Goal: Task Accomplishment & Management: Manage account settings

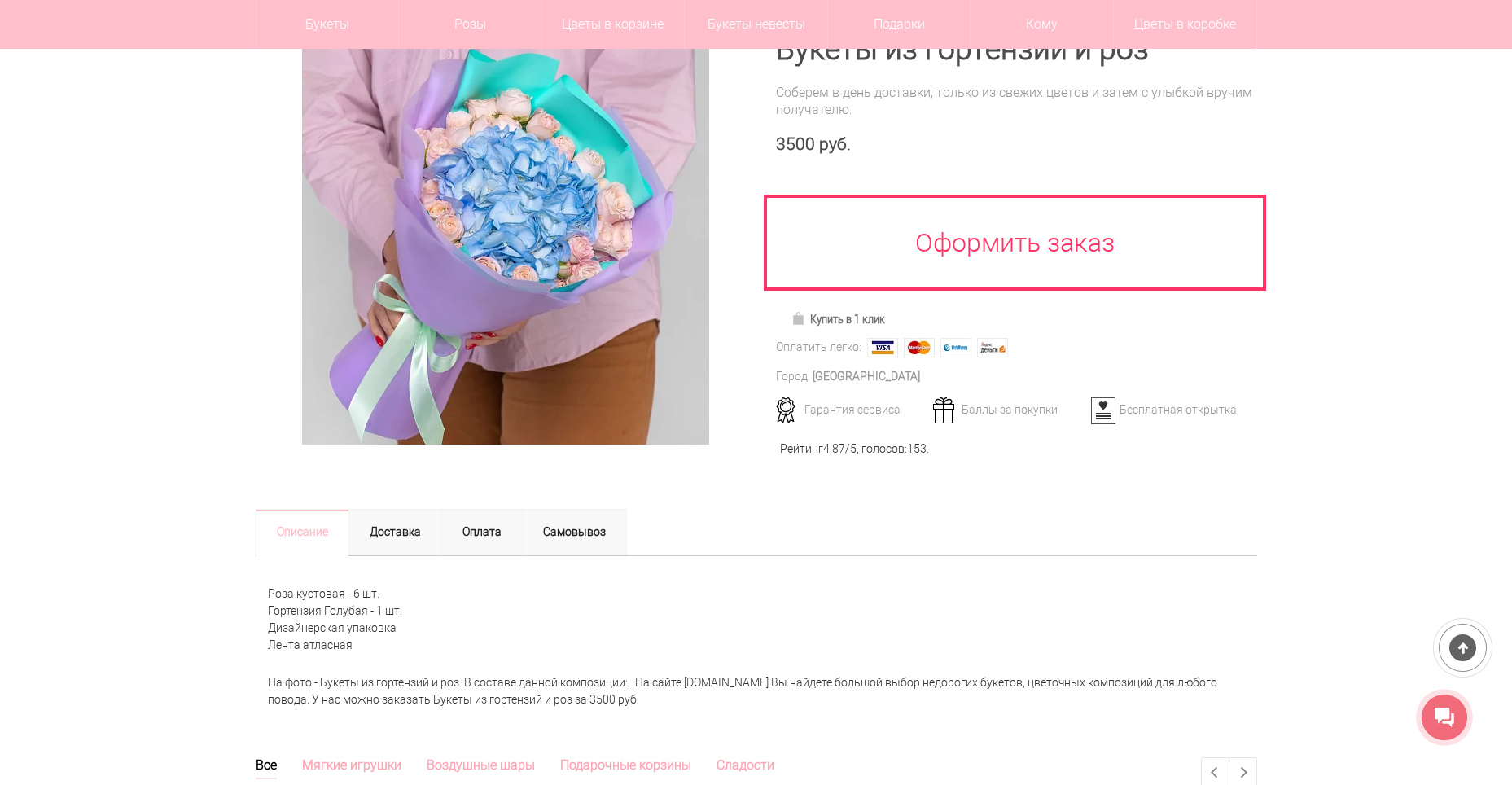
scroll to position [326, 0]
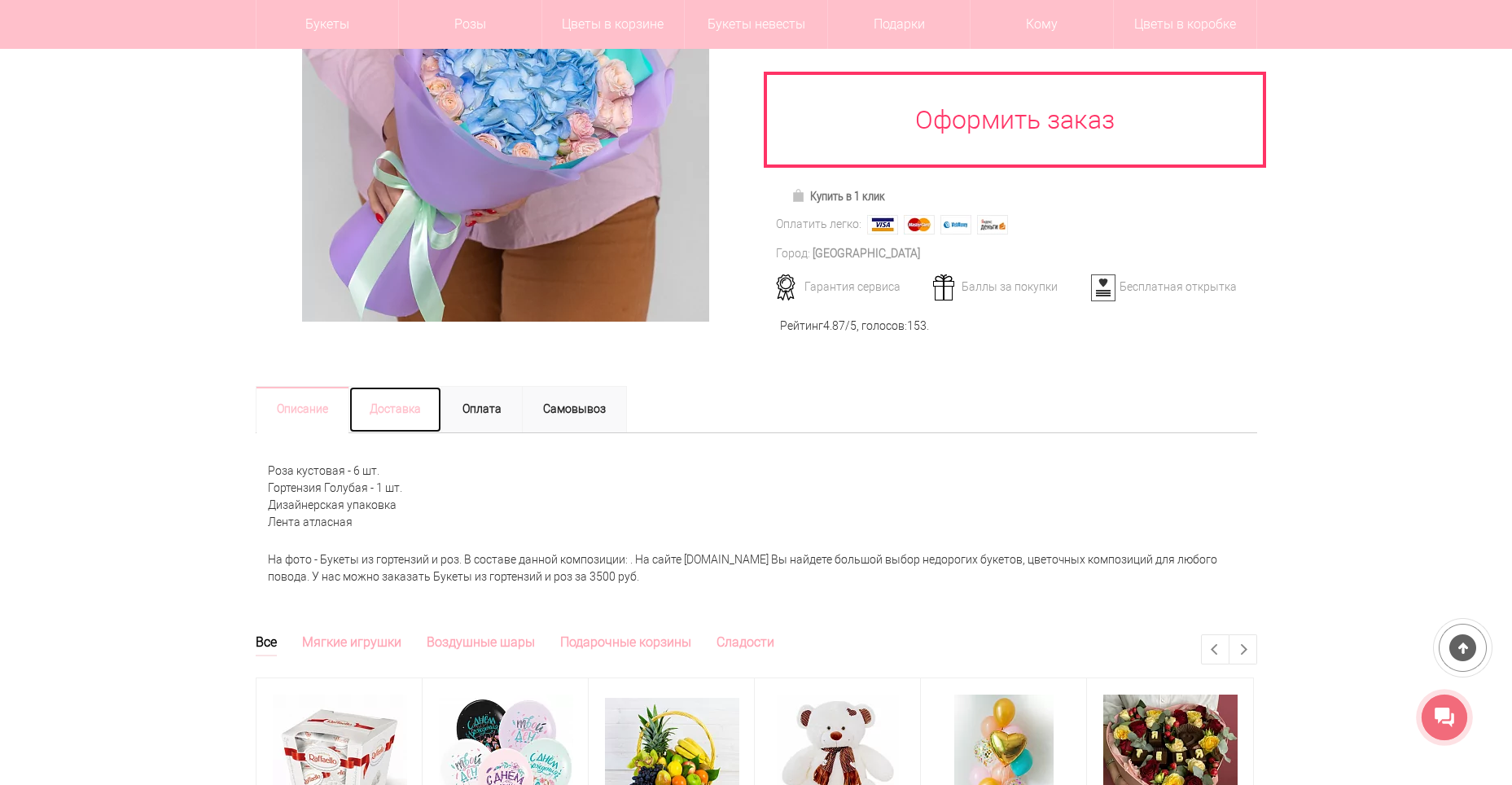
click at [398, 388] on link "Доставка" at bounding box center [395, 410] width 93 height 48
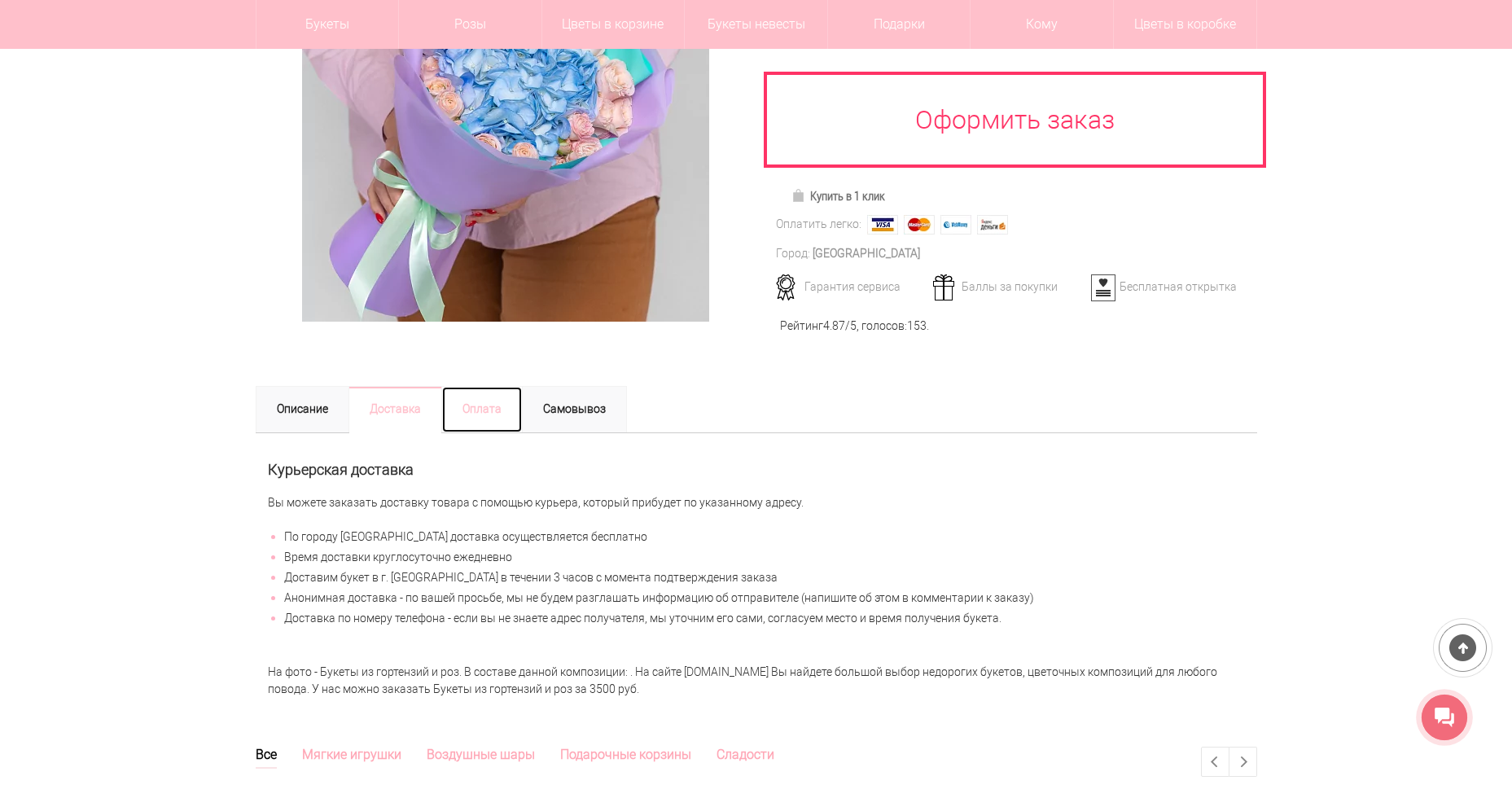
click at [509, 408] on link "Оплата" at bounding box center [481, 410] width 81 height 48
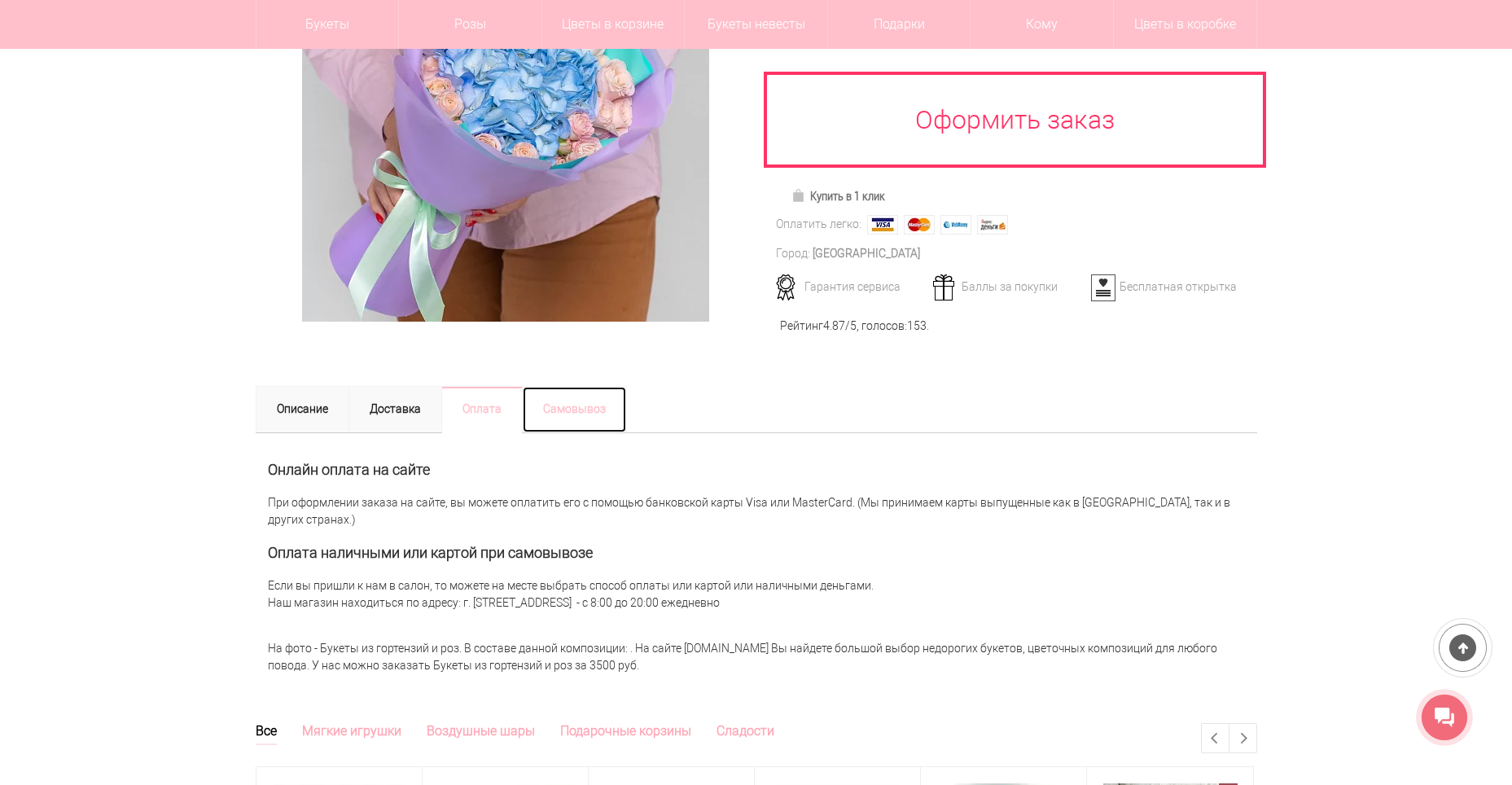
click at [594, 408] on link "Самовывоз" at bounding box center [574, 410] width 105 height 48
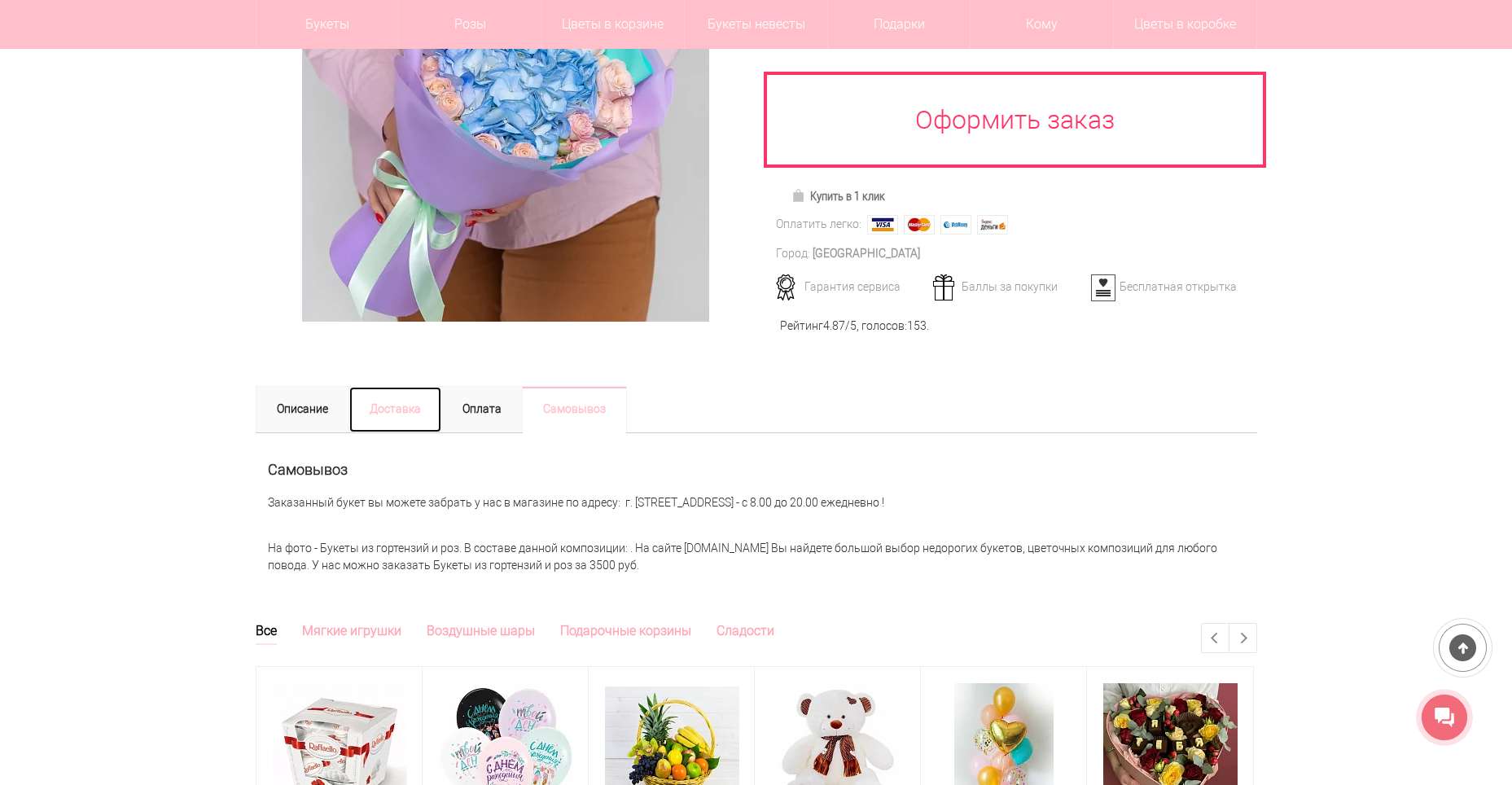
click at [393, 395] on link "Доставка" at bounding box center [395, 410] width 93 height 48
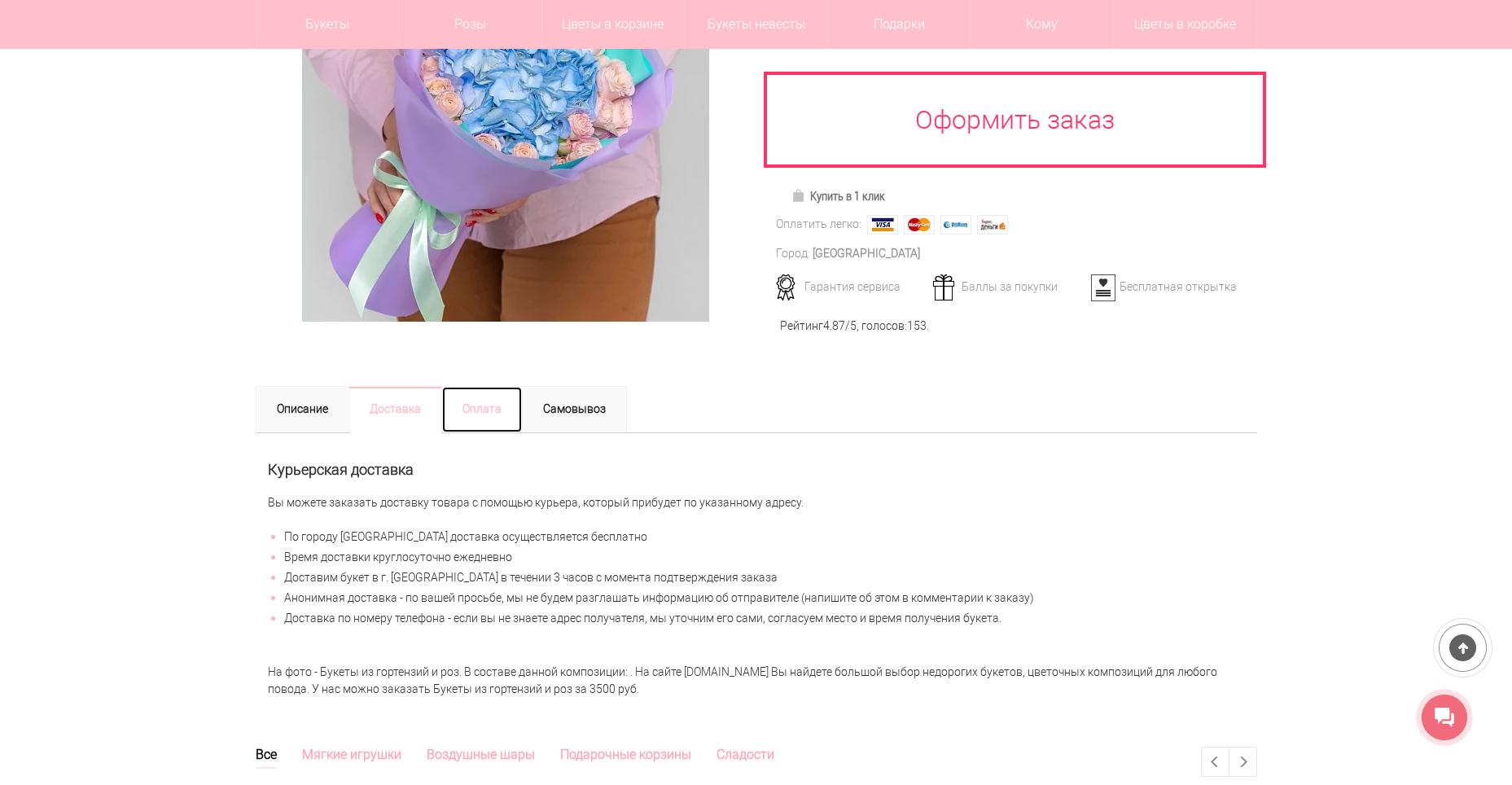
click at [470, 407] on link "Оплата" at bounding box center [481, 410] width 81 height 48
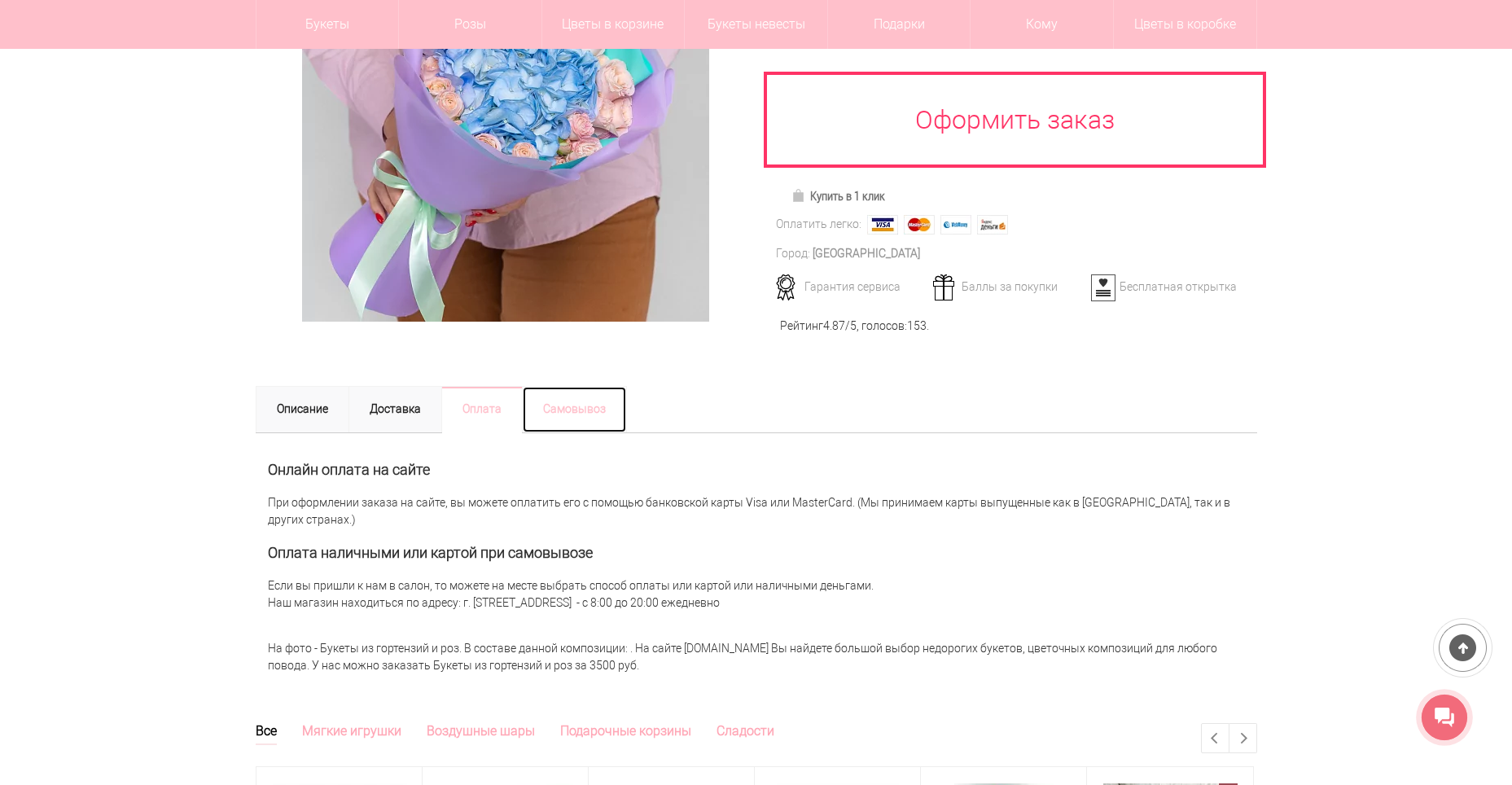
click at [553, 406] on link "Самовывоз" at bounding box center [574, 410] width 105 height 48
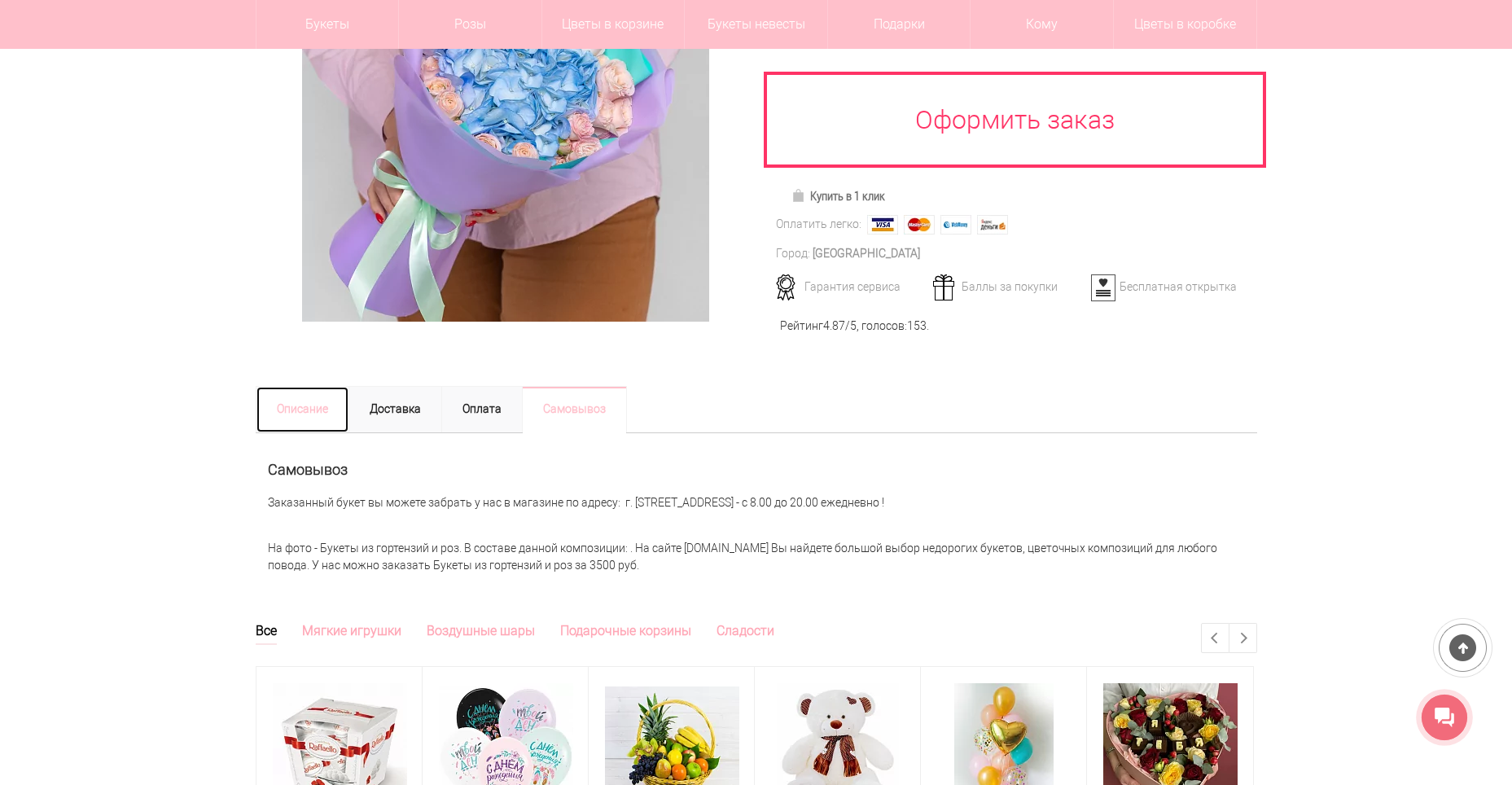
click at [305, 416] on link "Описание" at bounding box center [303, 410] width 93 height 48
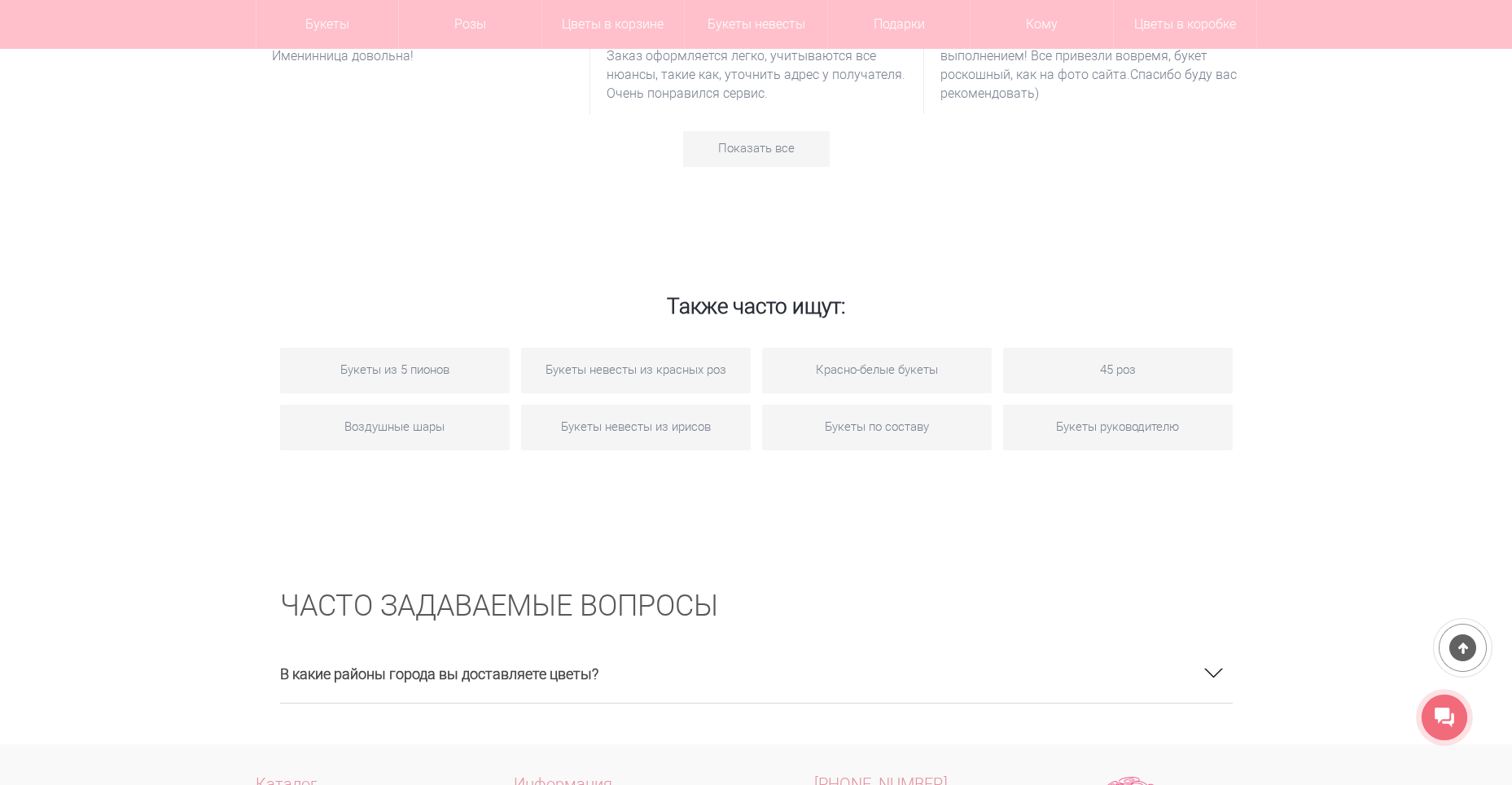
scroll to position [2525, 0]
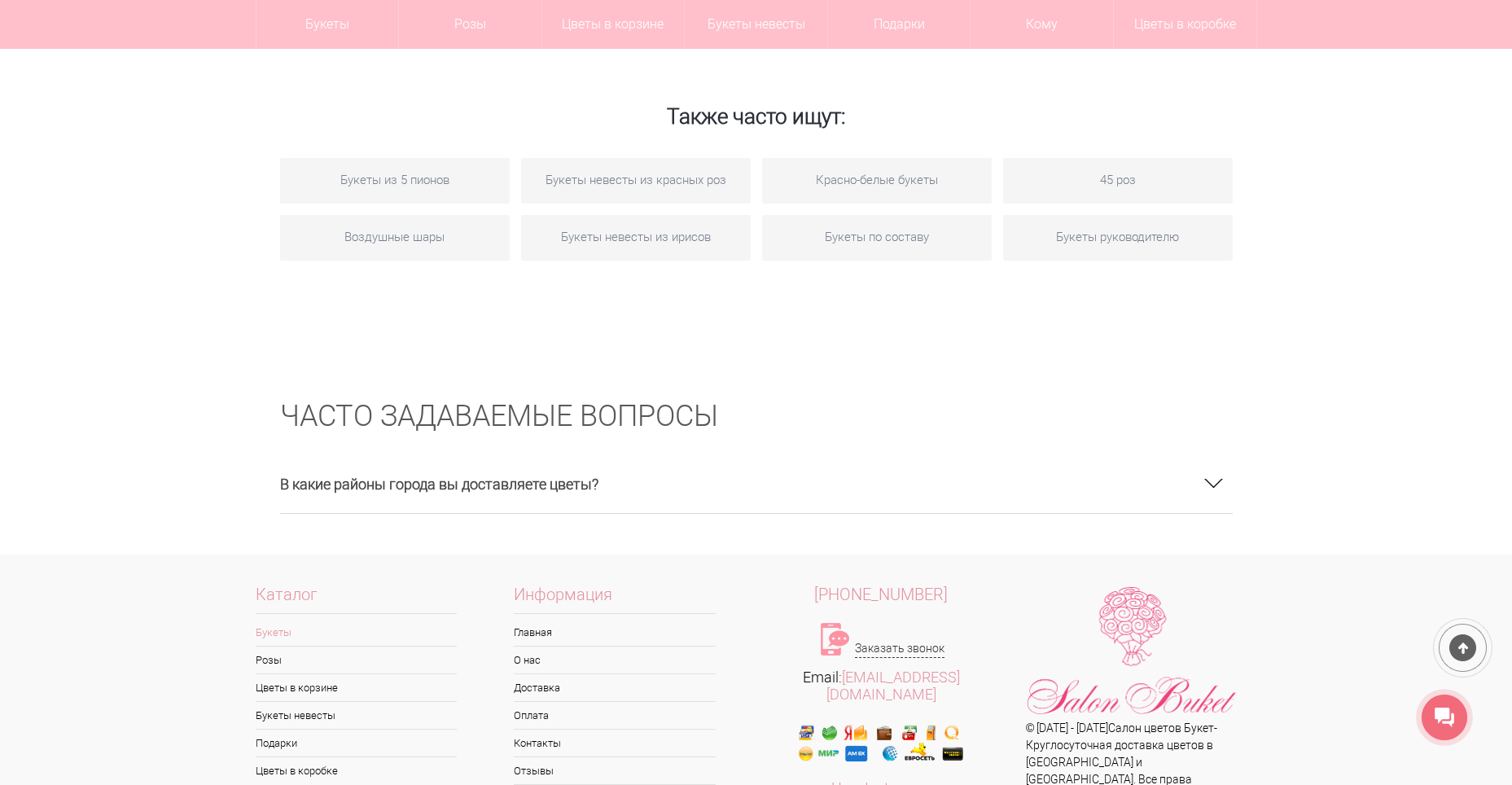
click at [439, 469] on h3 "В какие районы города вы доставляете цветы?" at bounding box center [757, 484] width 953 height 59
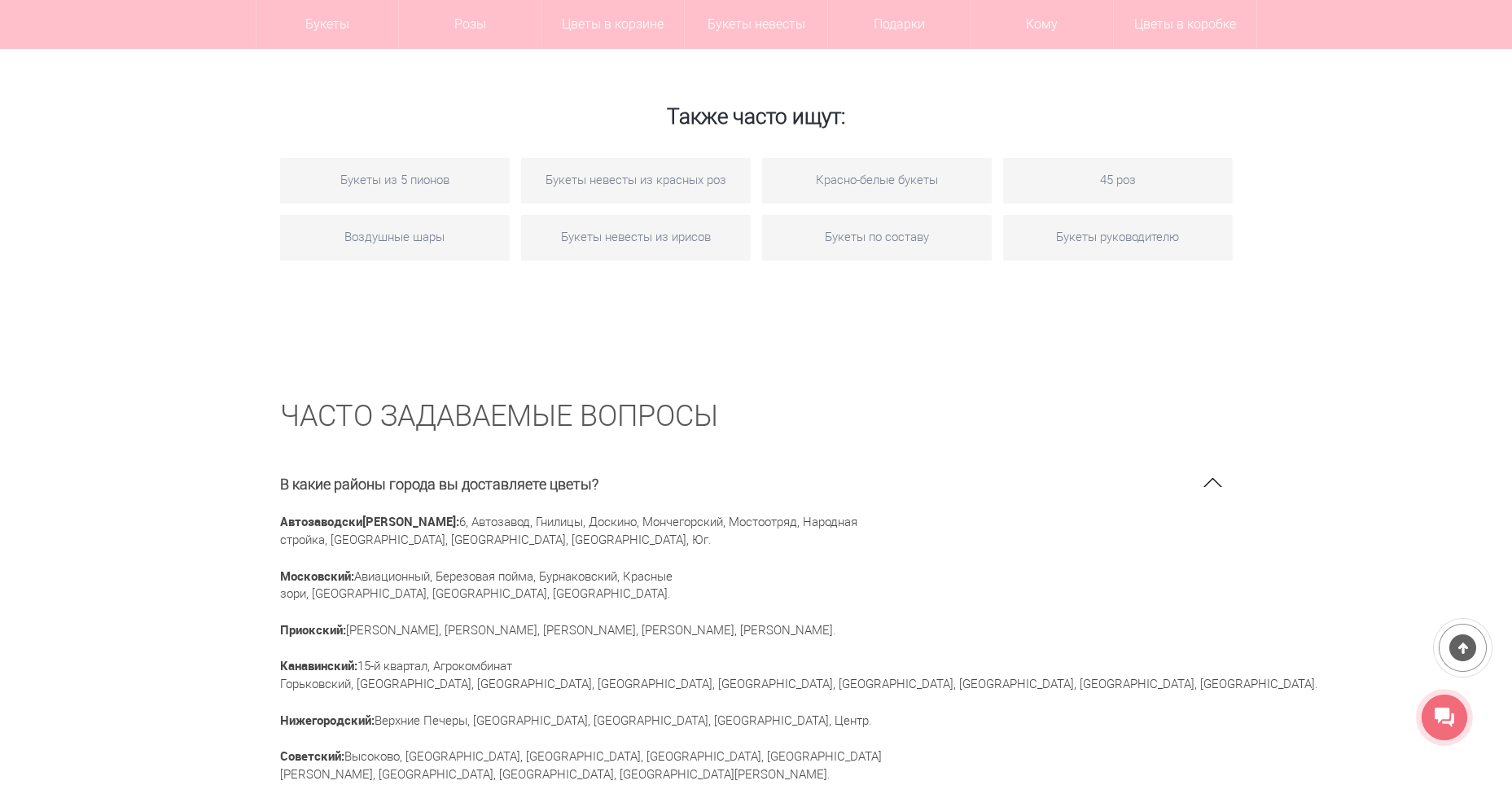
click at [497, 465] on h3 "В какие районы города вы доставляете цветы?" at bounding box center [757, 484] width 953 height 59
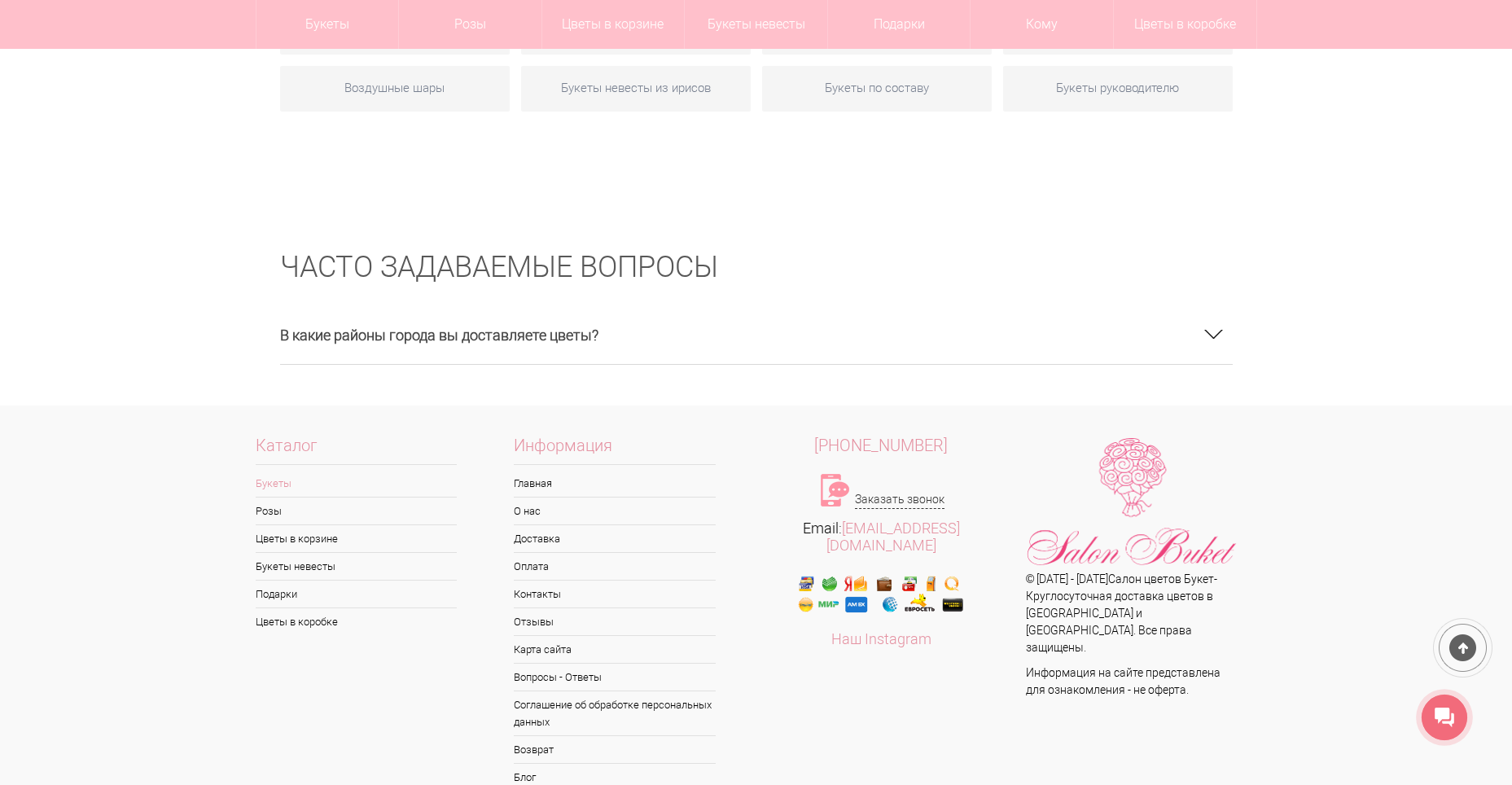
scroll to position [2688, 0]
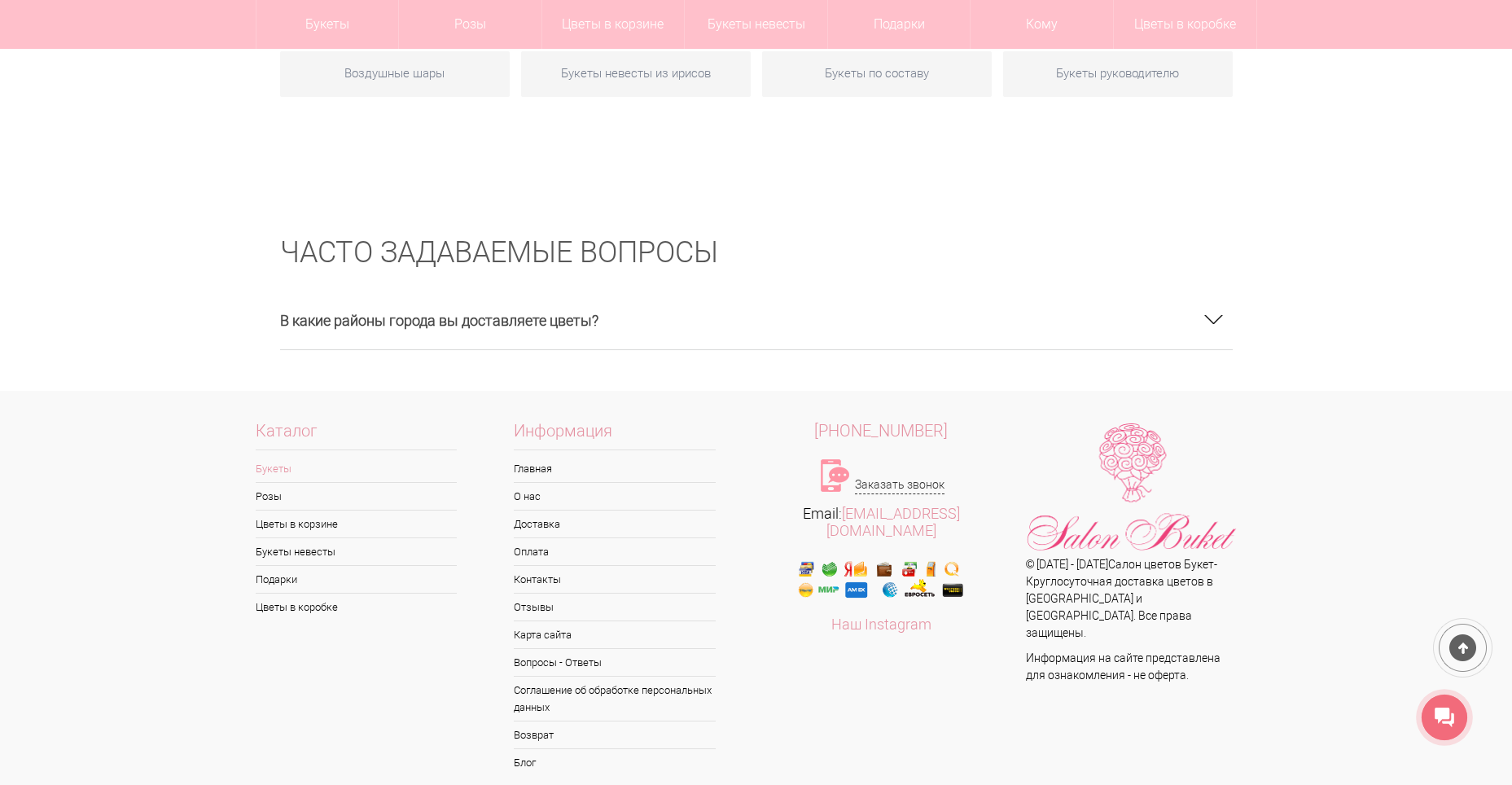
click at [668, 290] on h3 "В какие районы города вы доставляете цветы?" at bounding box center [757, 320] width 953 height 59
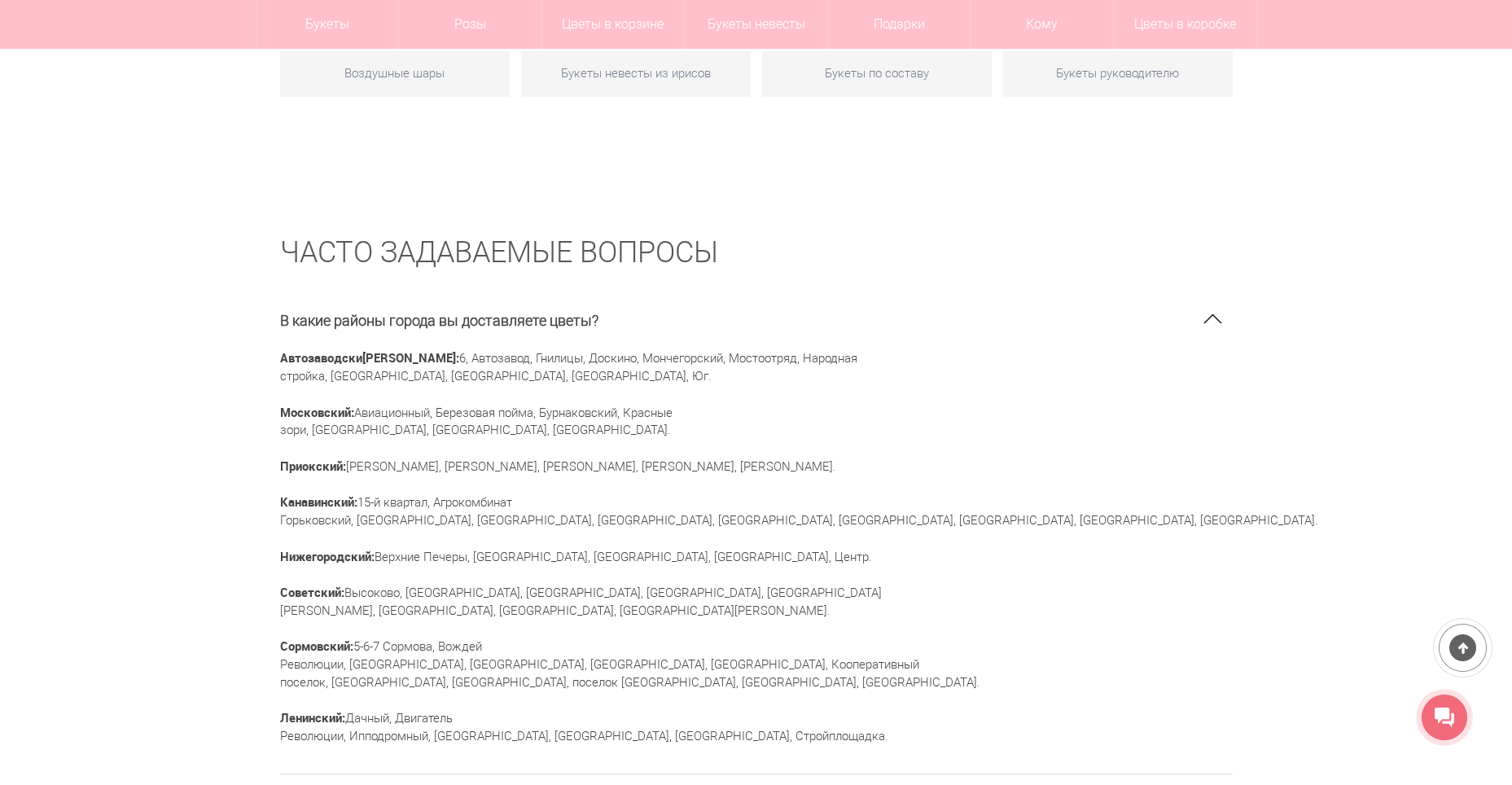
click at [668, 290] on h3 "В какие районы города вы доставляете цветы?" at bounding box center [757, 320] width 953 height 59
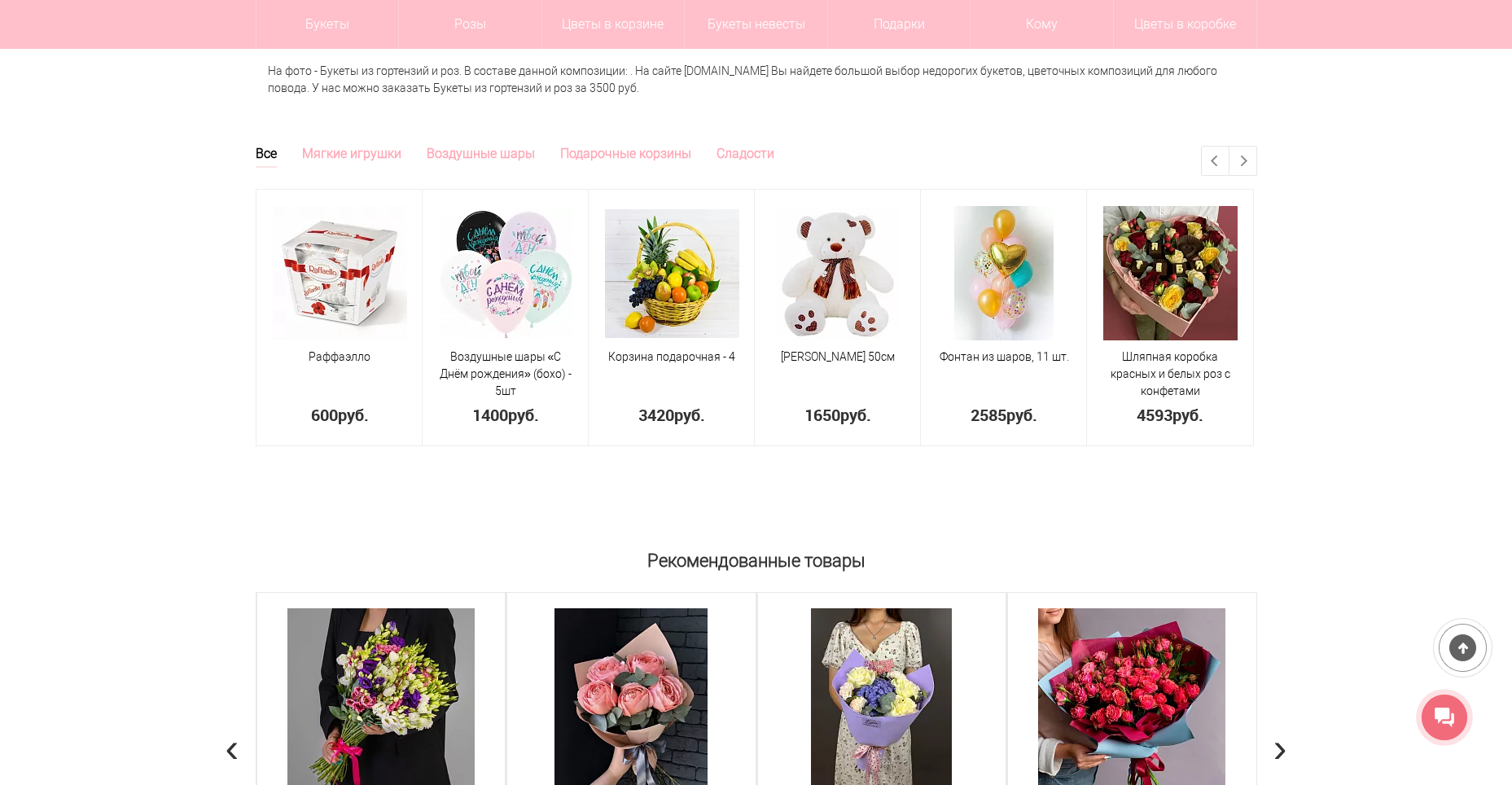
scroll to position [1221, 0]
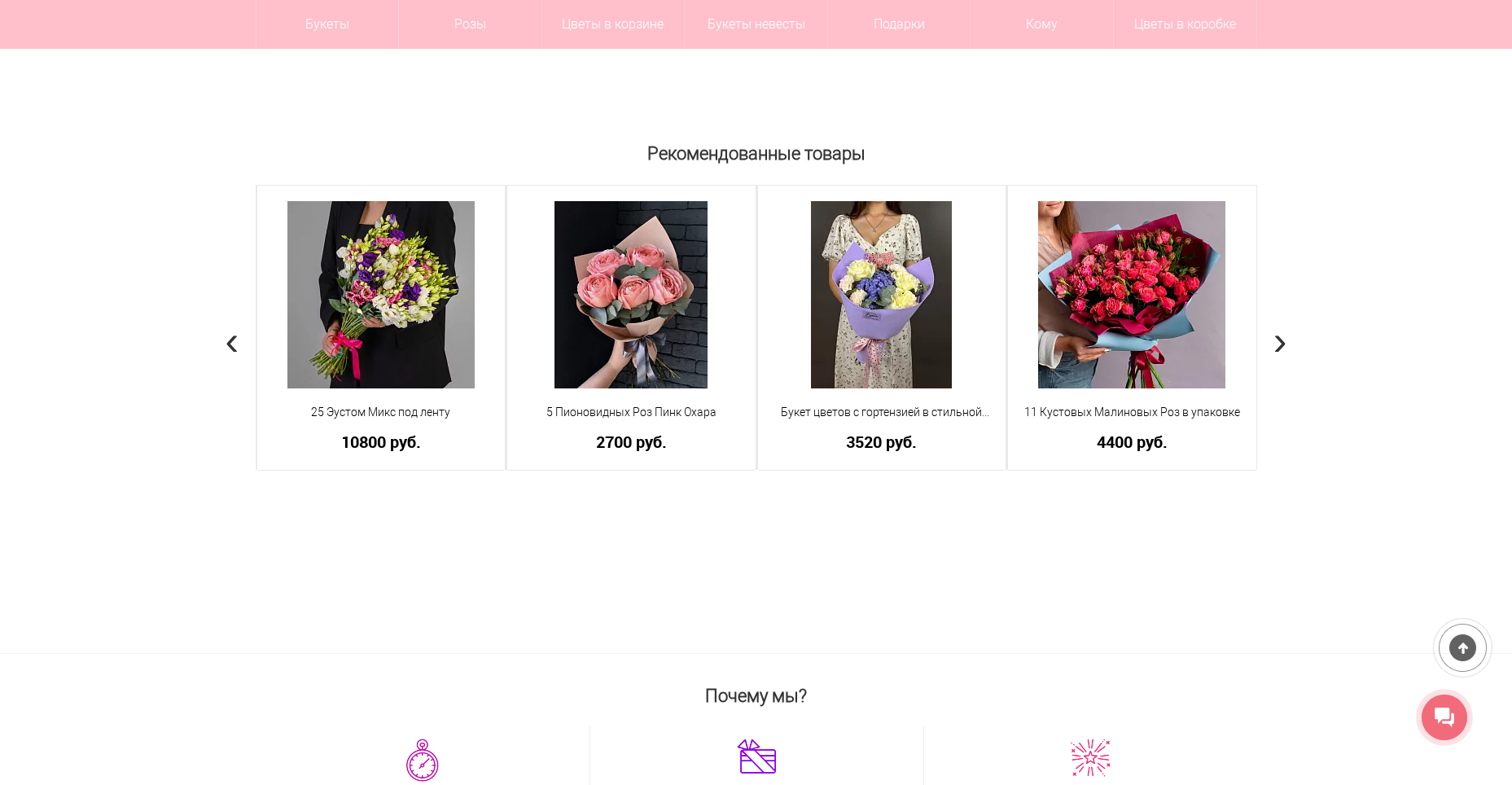
click at [1276, 345] on span "›" at bounding box center [1280, 340] width 14 height 48
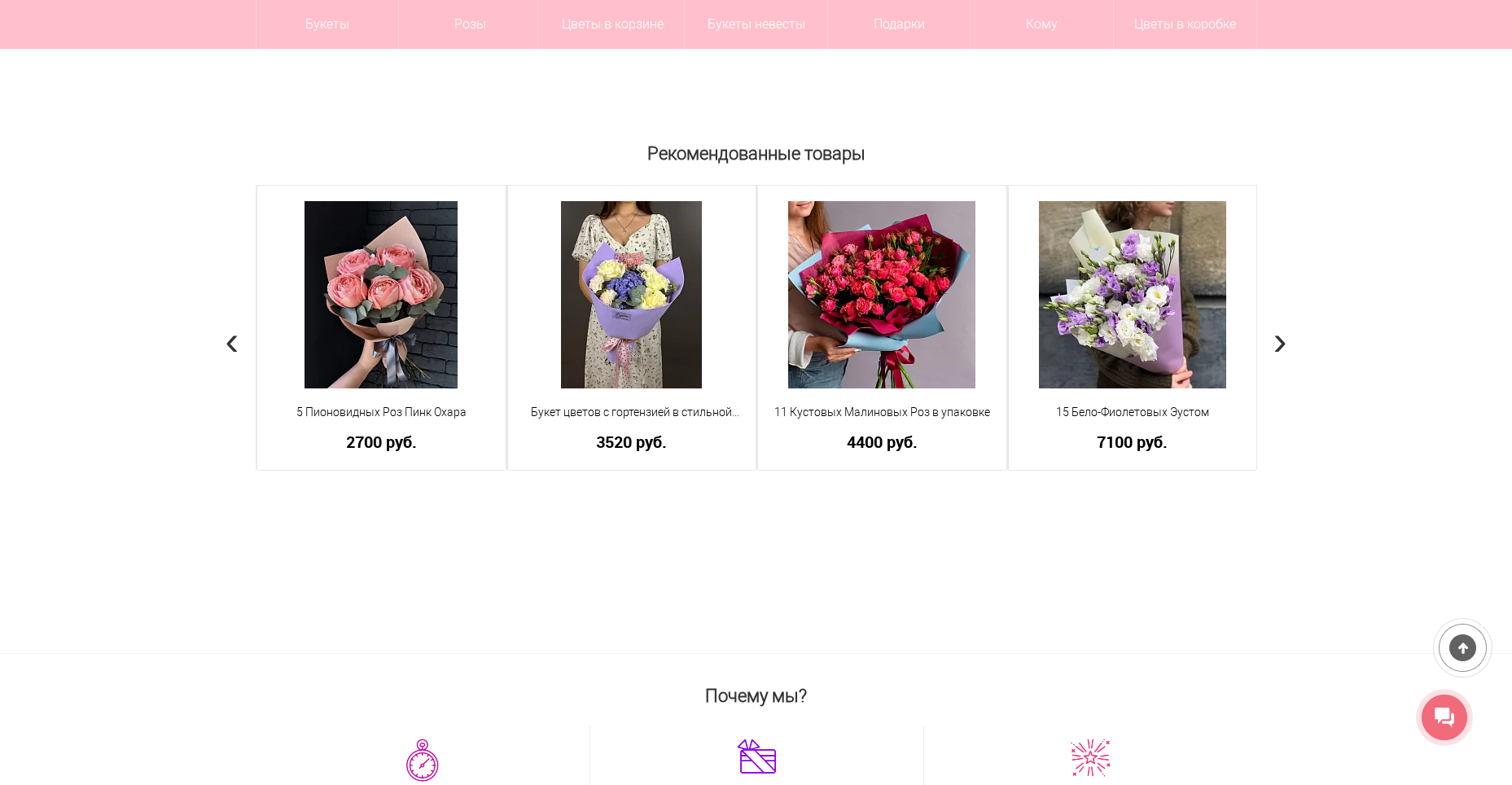
click at [1276, 345] on span "›" at bounding box center [1280, 340] width 14 height 48
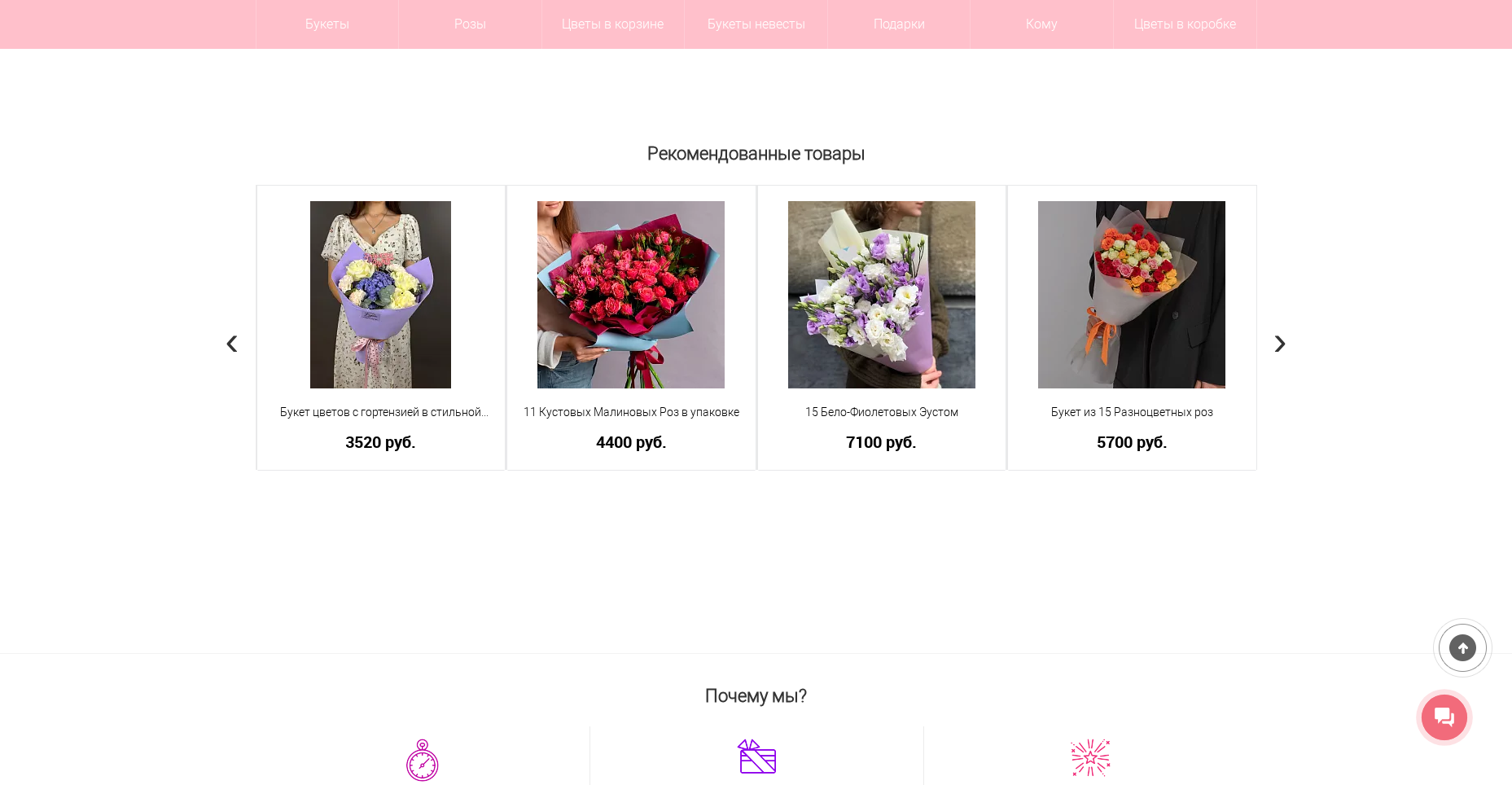
click at [1276, 345] on span "›" at bounding box center [1280, 340] width 14 height 48
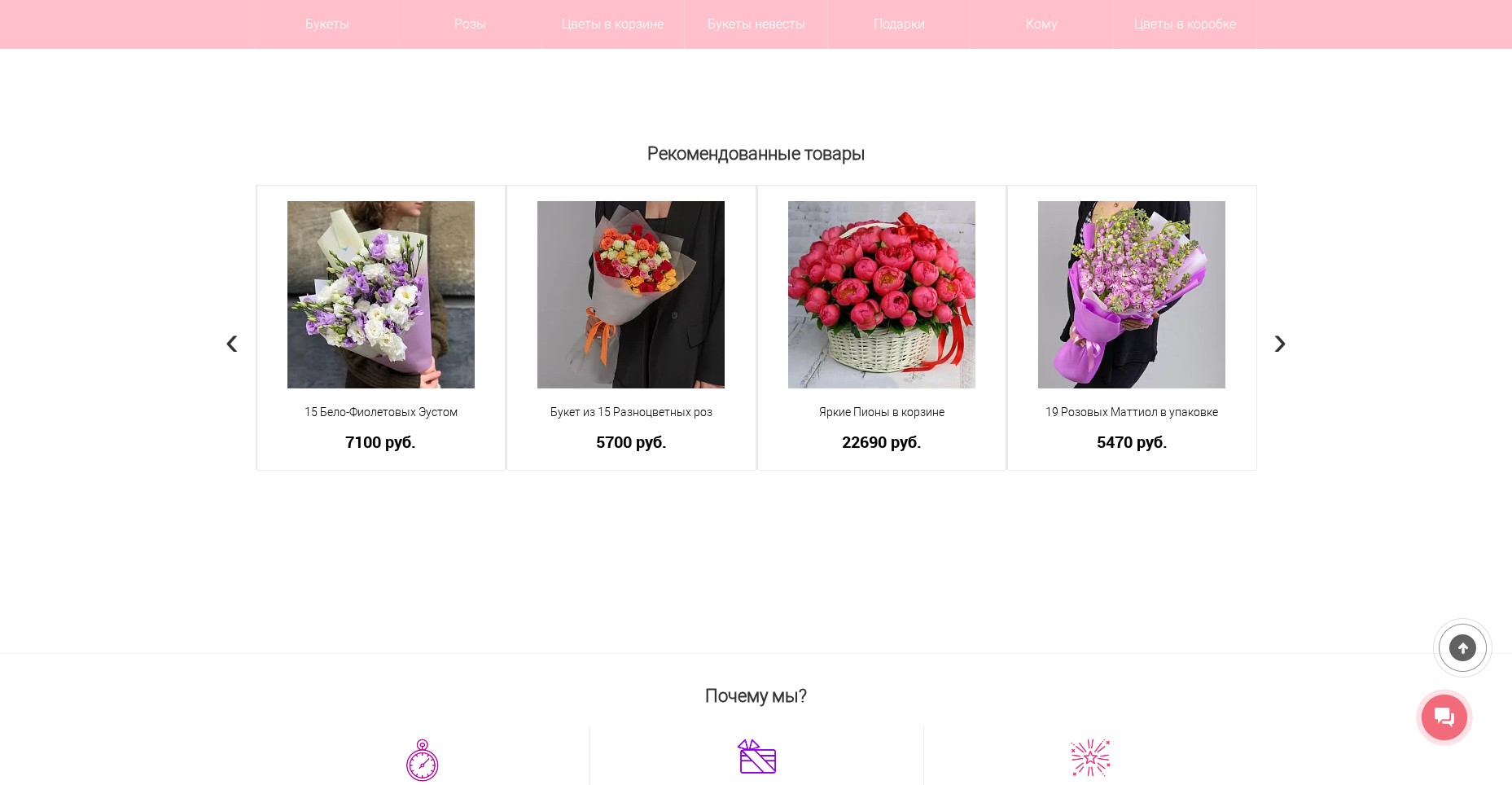
click at [1276, 345] on span "›" at bounding box center [1280, 340] width 14 height 48
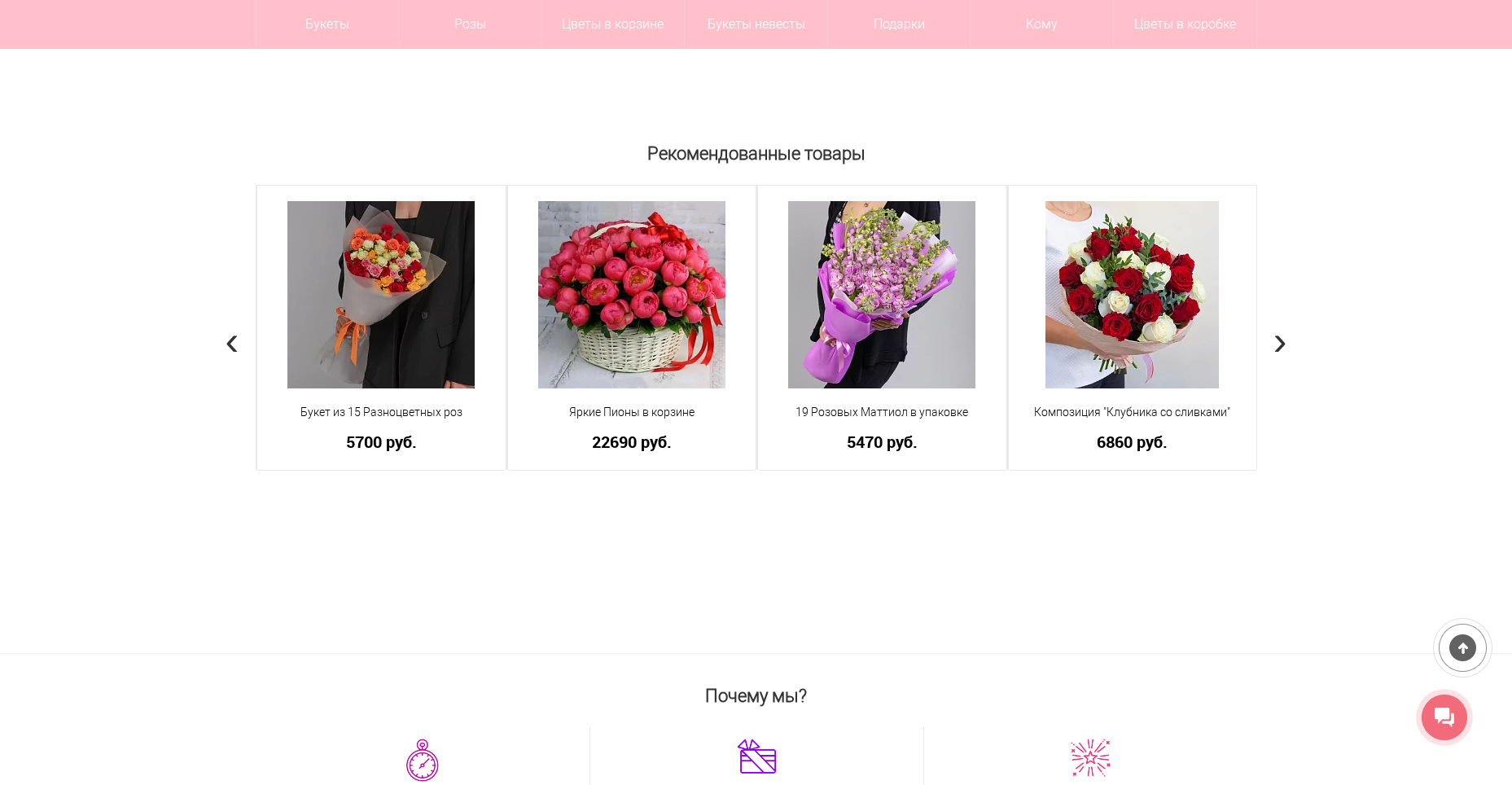
click at [1276, 345] on span "›" at bounding box center [1280, 340] width 14 height 48
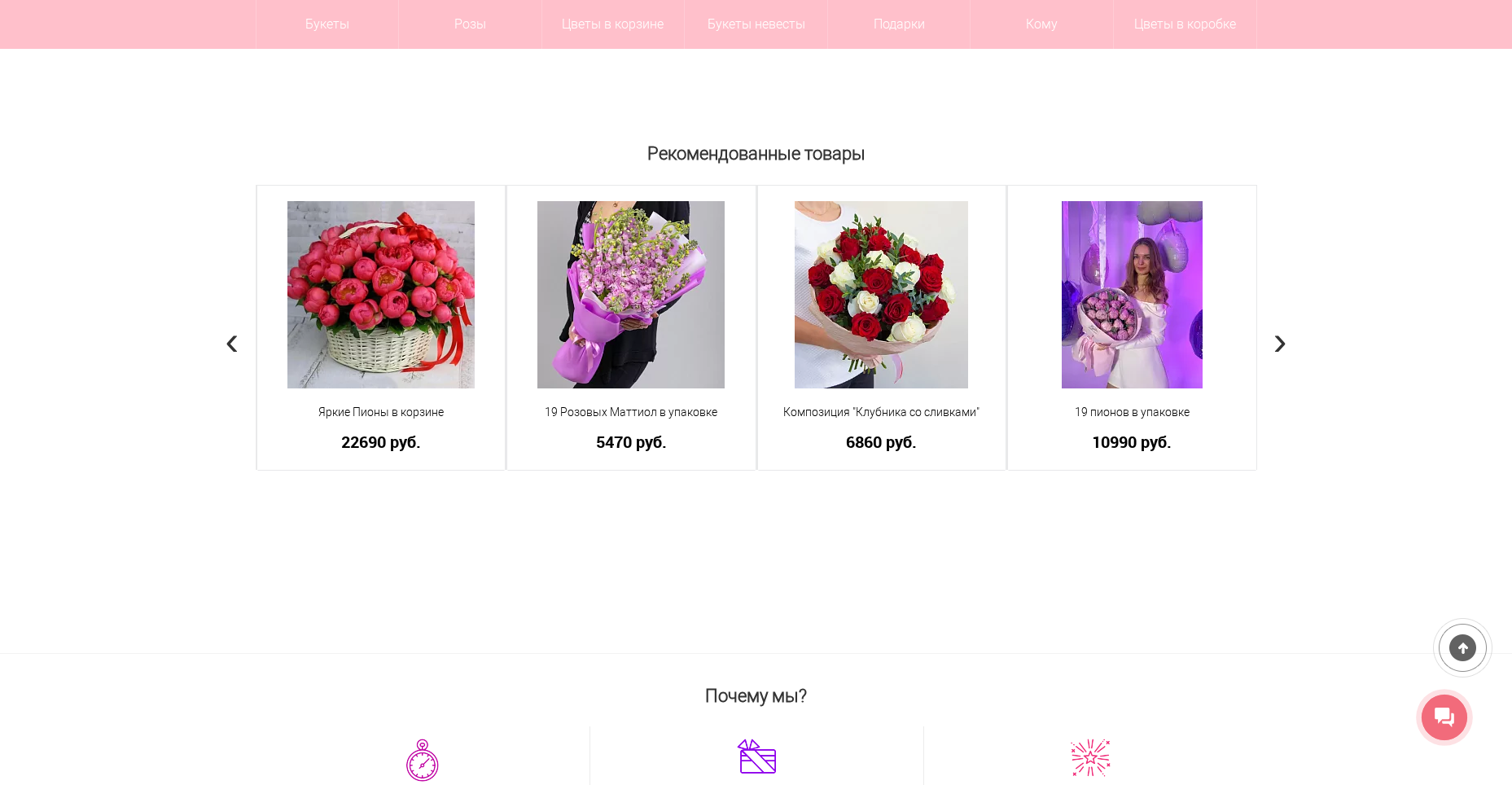
click at [1276, 345] on span "›" at bounding box center [1280, 340] width 14 height 48
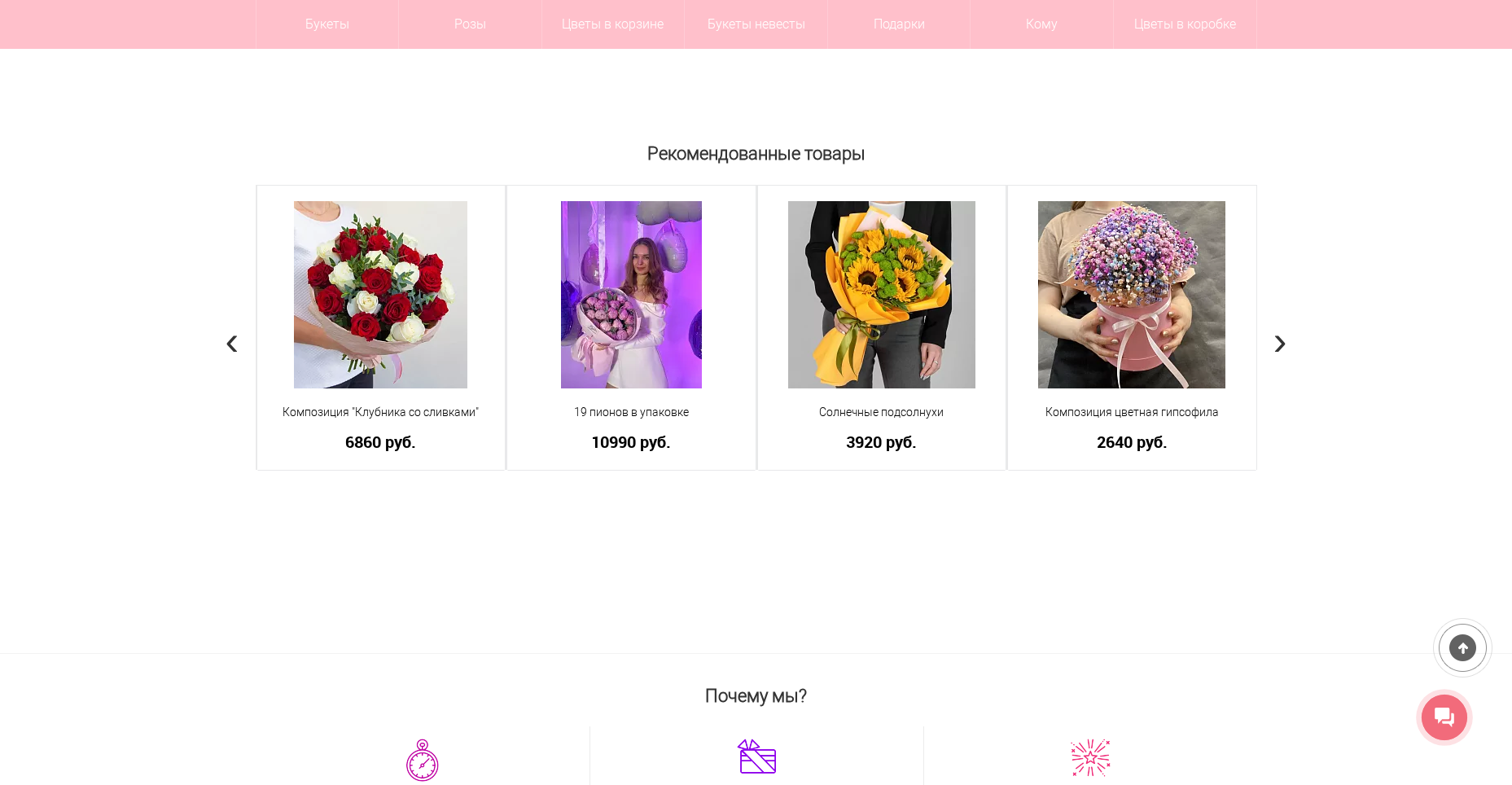
click at [1276, 345] on span "›" at bounding box center [1280, 340] width 14 height 48
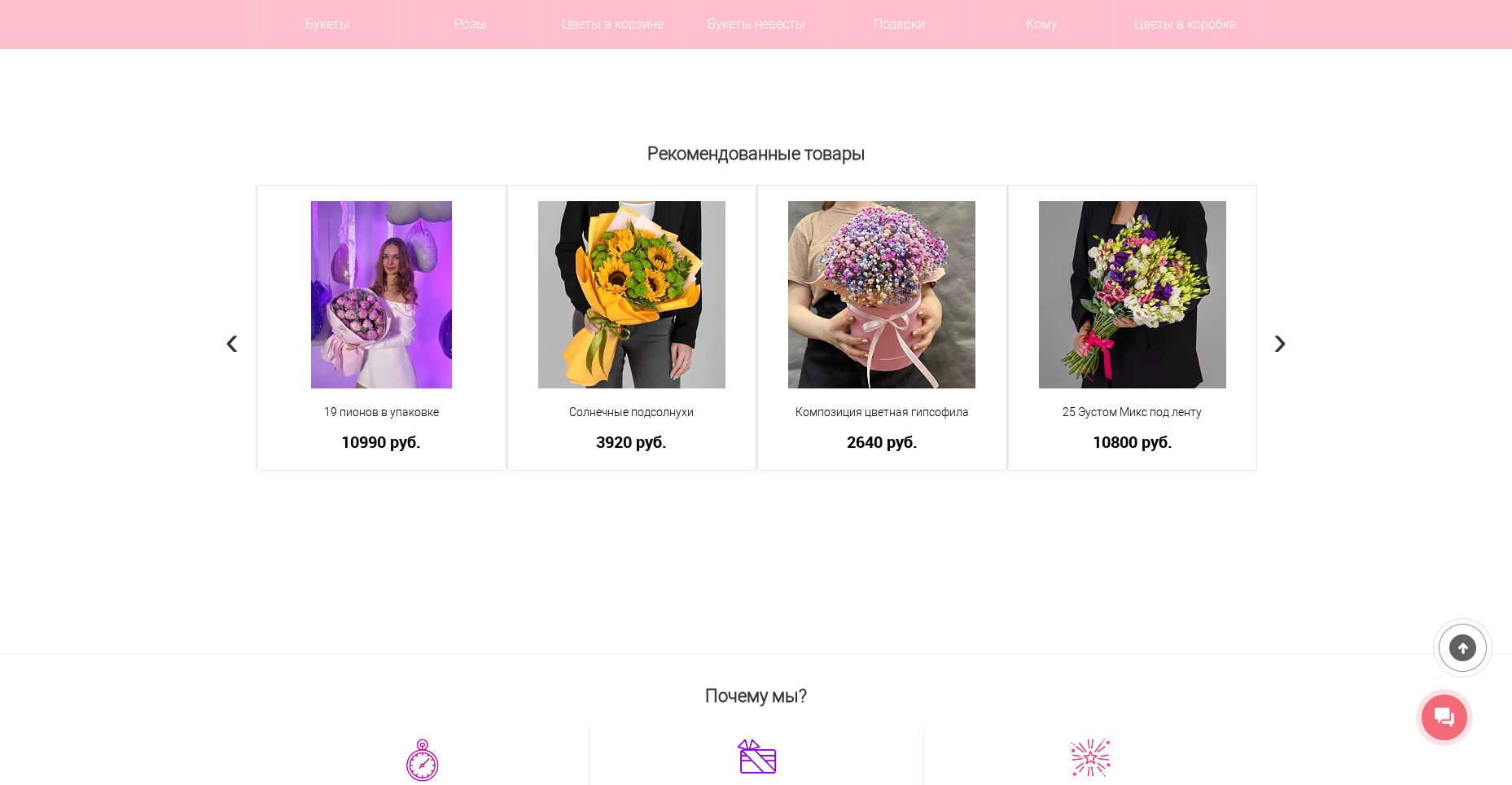
click at [1276, 345] on span "›" at bounding box center [1280, 340] width 14 height 48
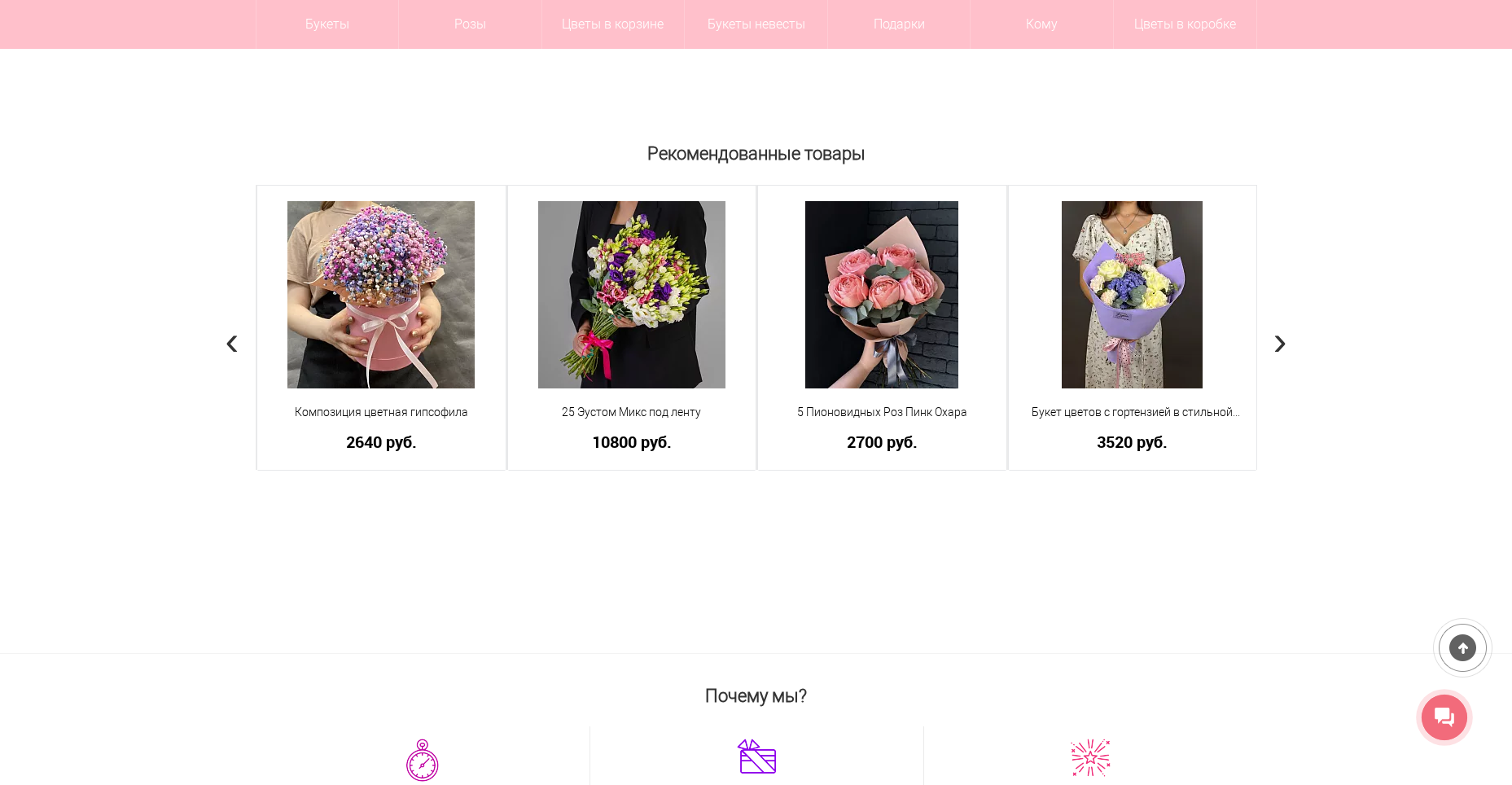
click at [1276, 345] on span "›" at bounding box center [1280, 340] width 14 height 48
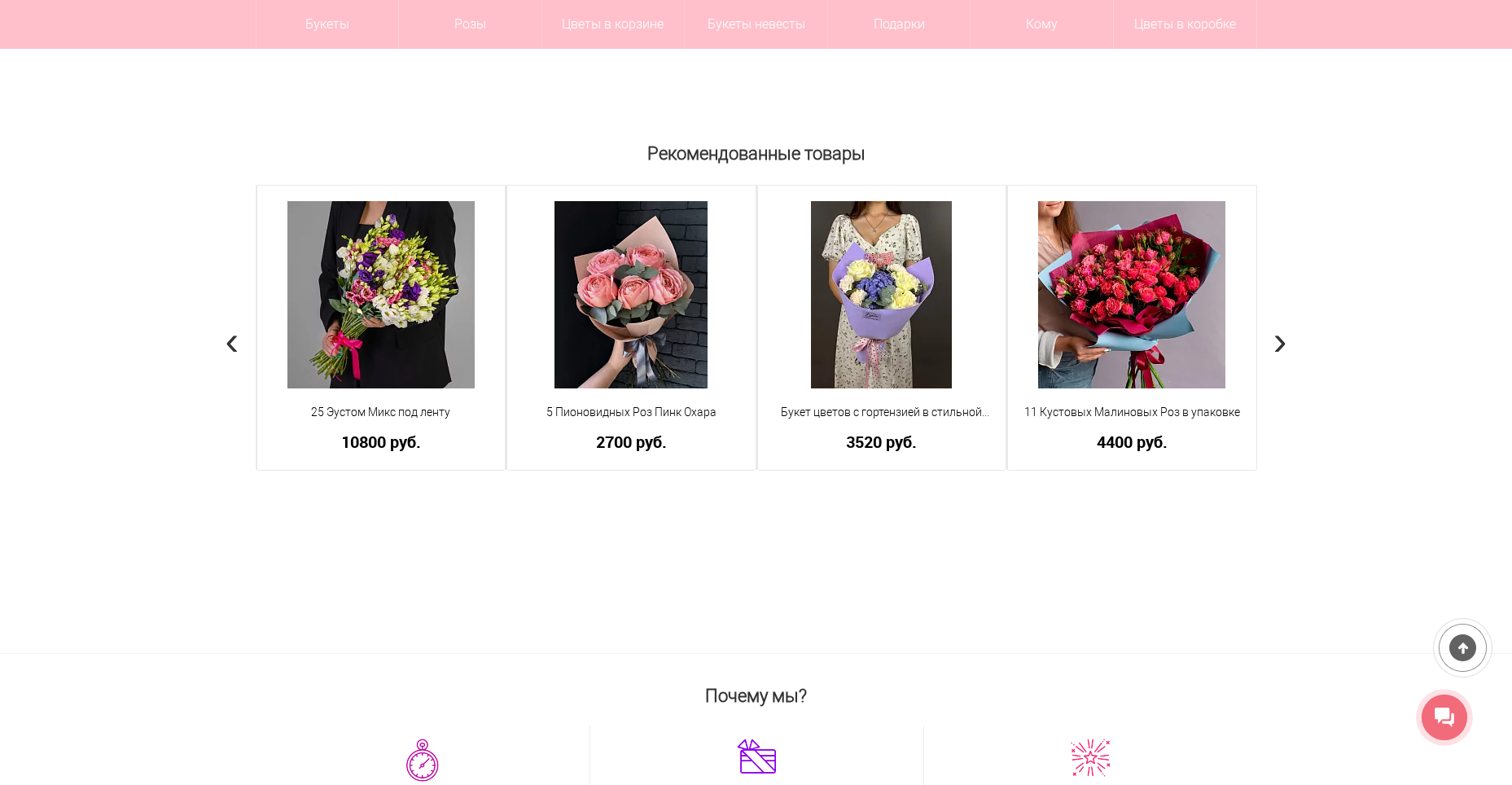
click at [1276, 345] on span "›" at bounding box center [1280, 340] width 14 height 48
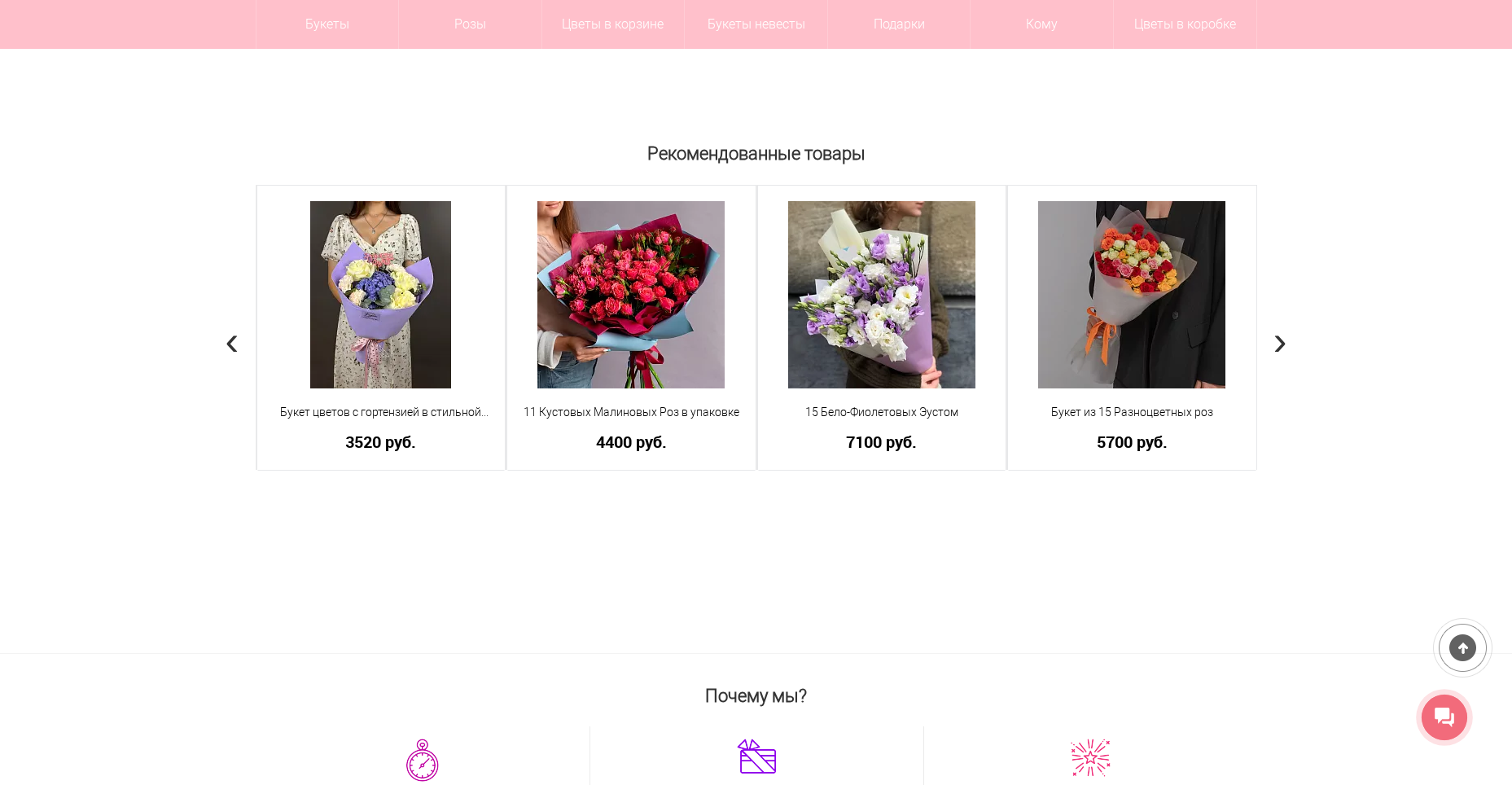
click at [1276, 345] on span "›" at bounding box center [1280, 340] width 14 height 48
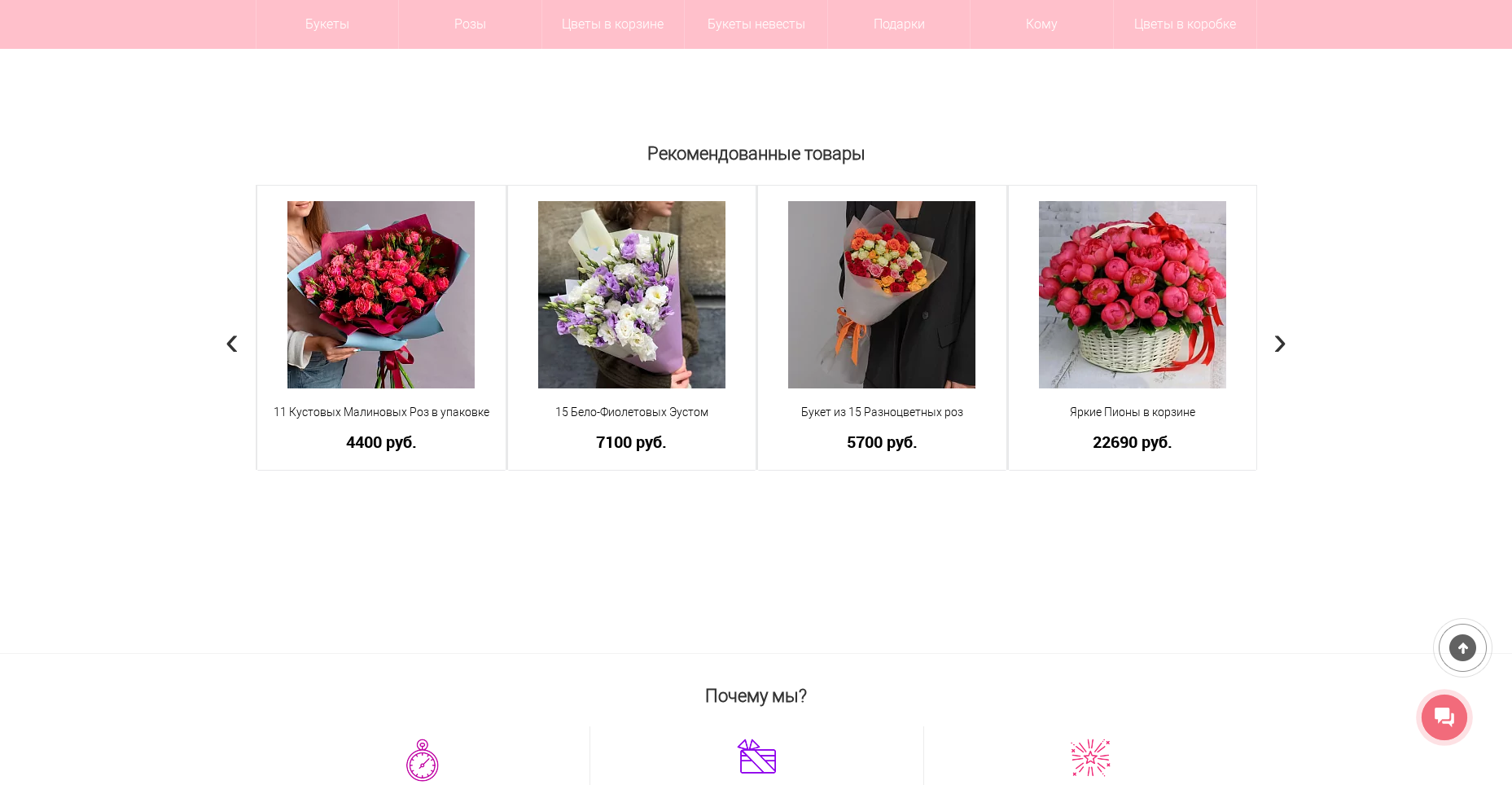
scroll to position [0, 0]
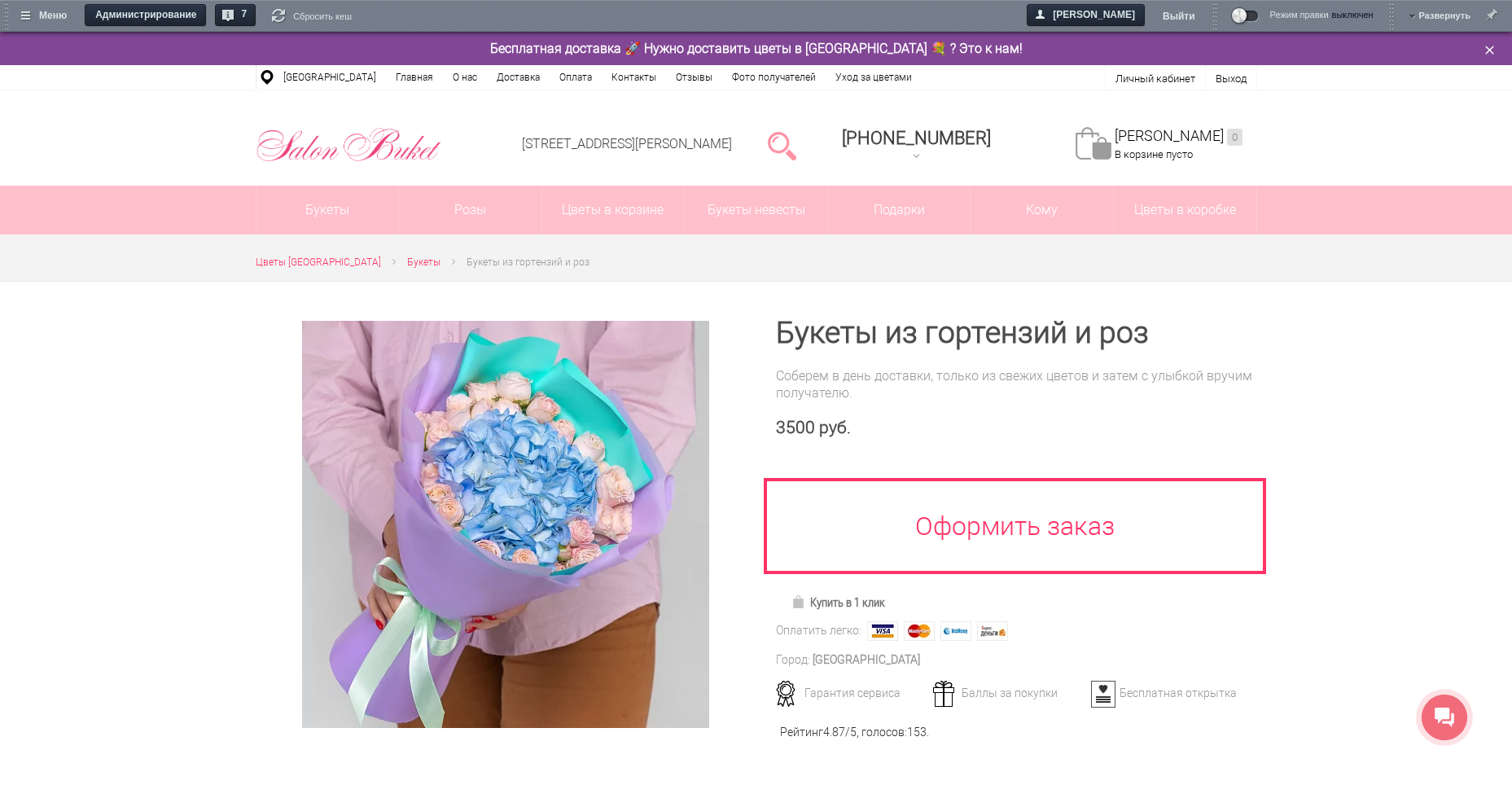
click at [1246, 22] on span at bounding box center [1240, 16] width 20 height 20
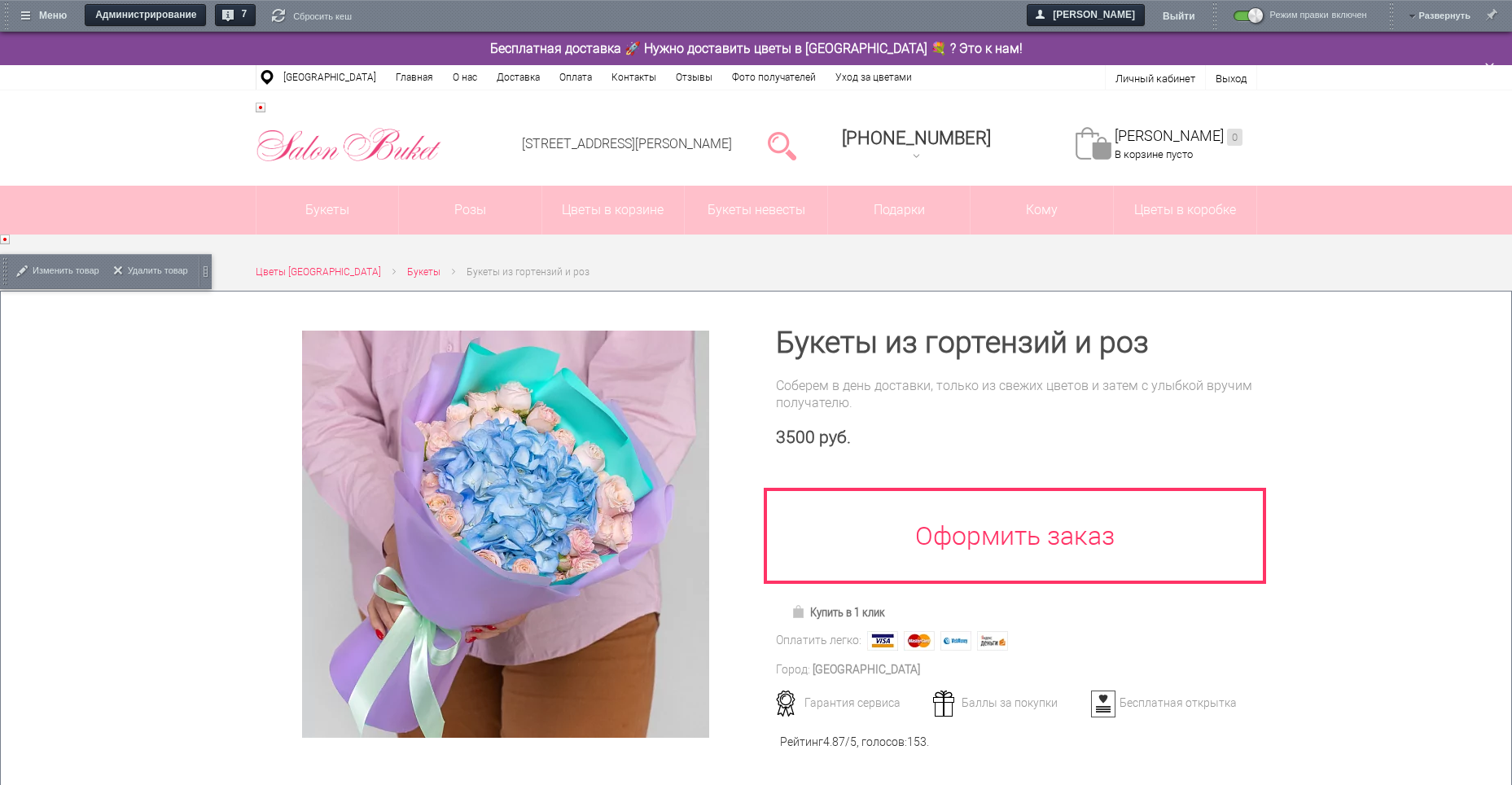
click at [68, 270] on span "Изменить товар" at bounding box center [66, 271] width 66 height 34
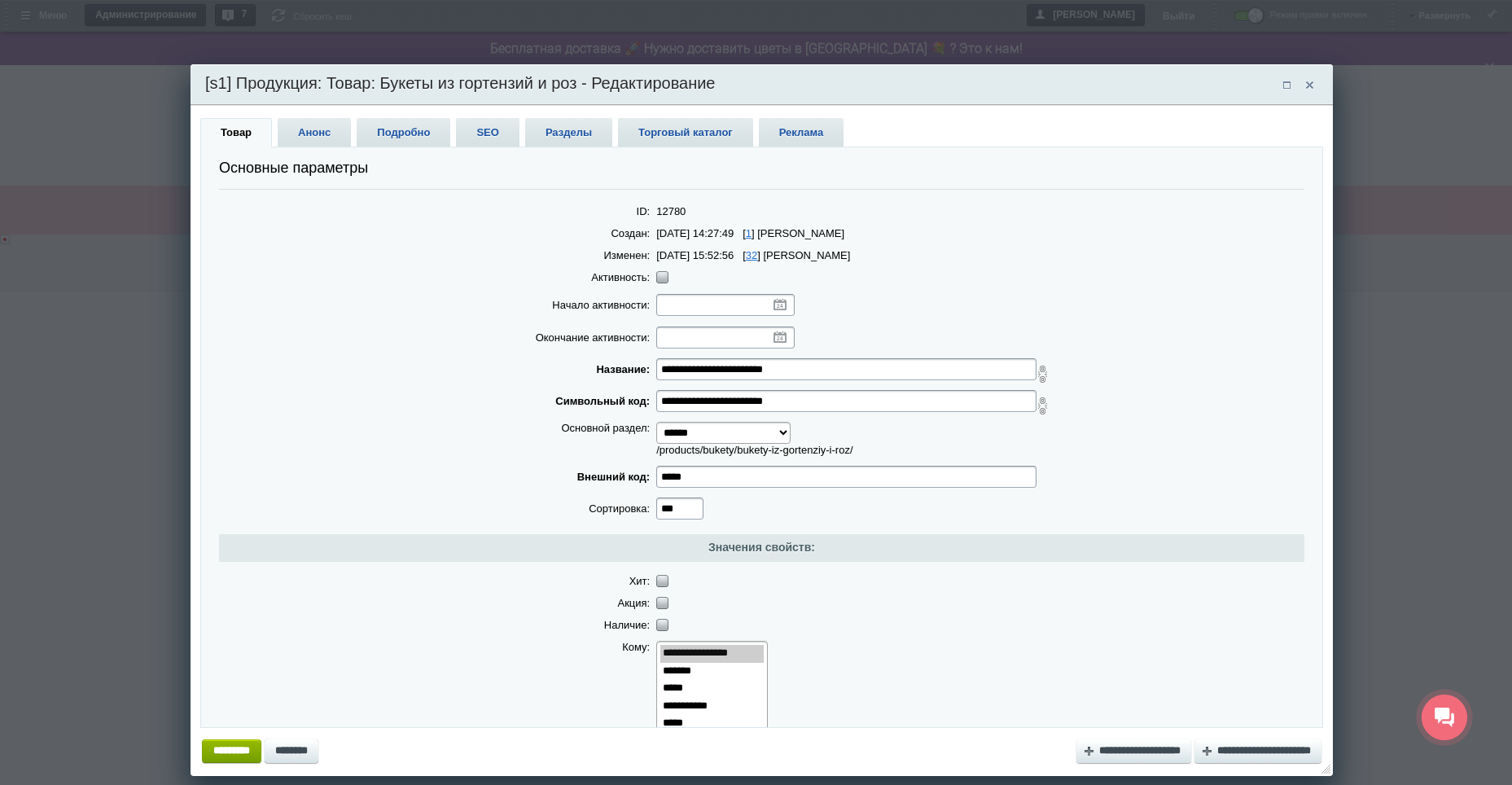
click at [675, 139] on span "Торговый каталог" at bounding box center [685, 132] width 135 height 29
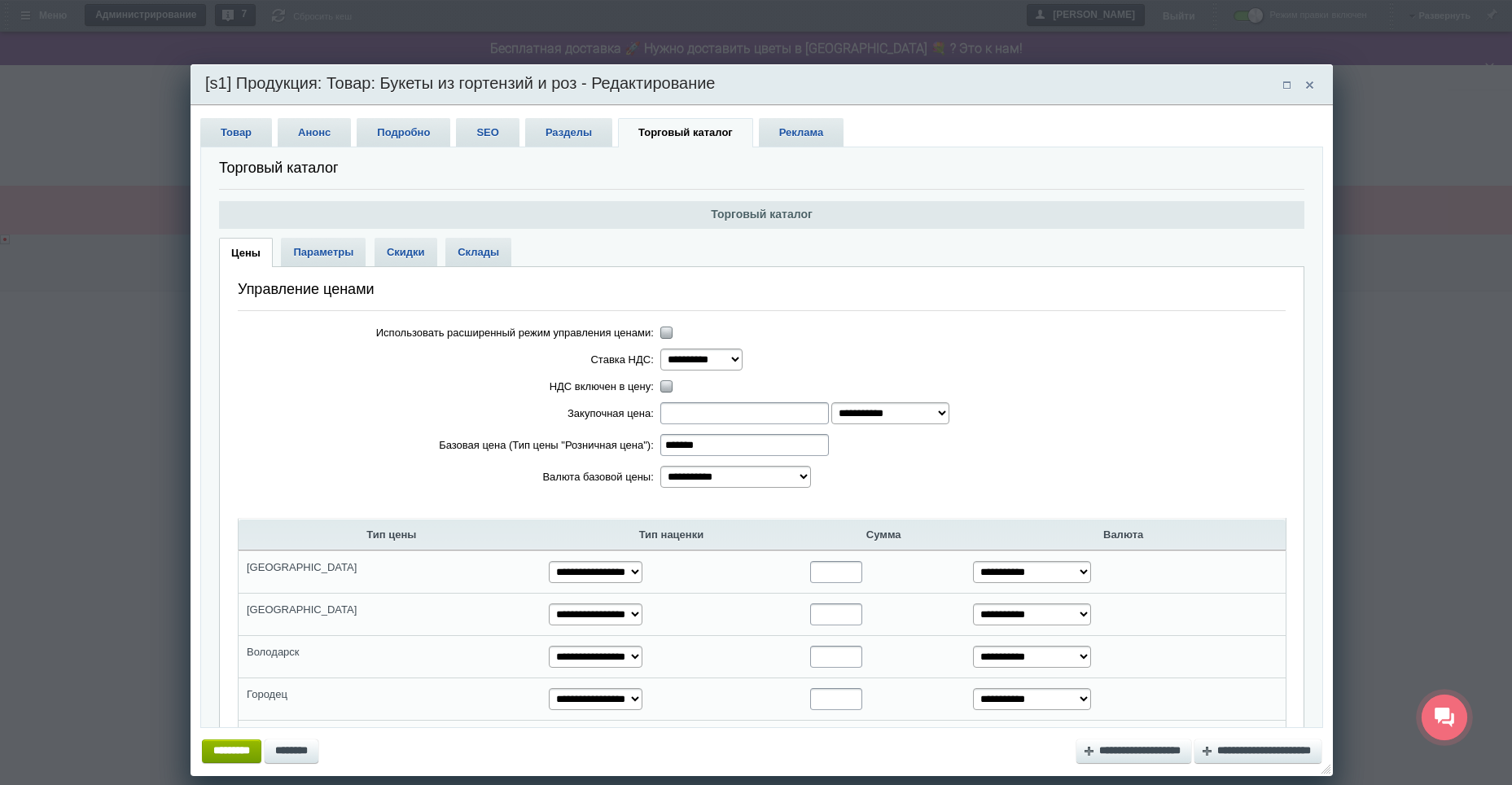
click at [571, 134] on span "Разделы" at bounding box center [568, 132] width 87 height 29
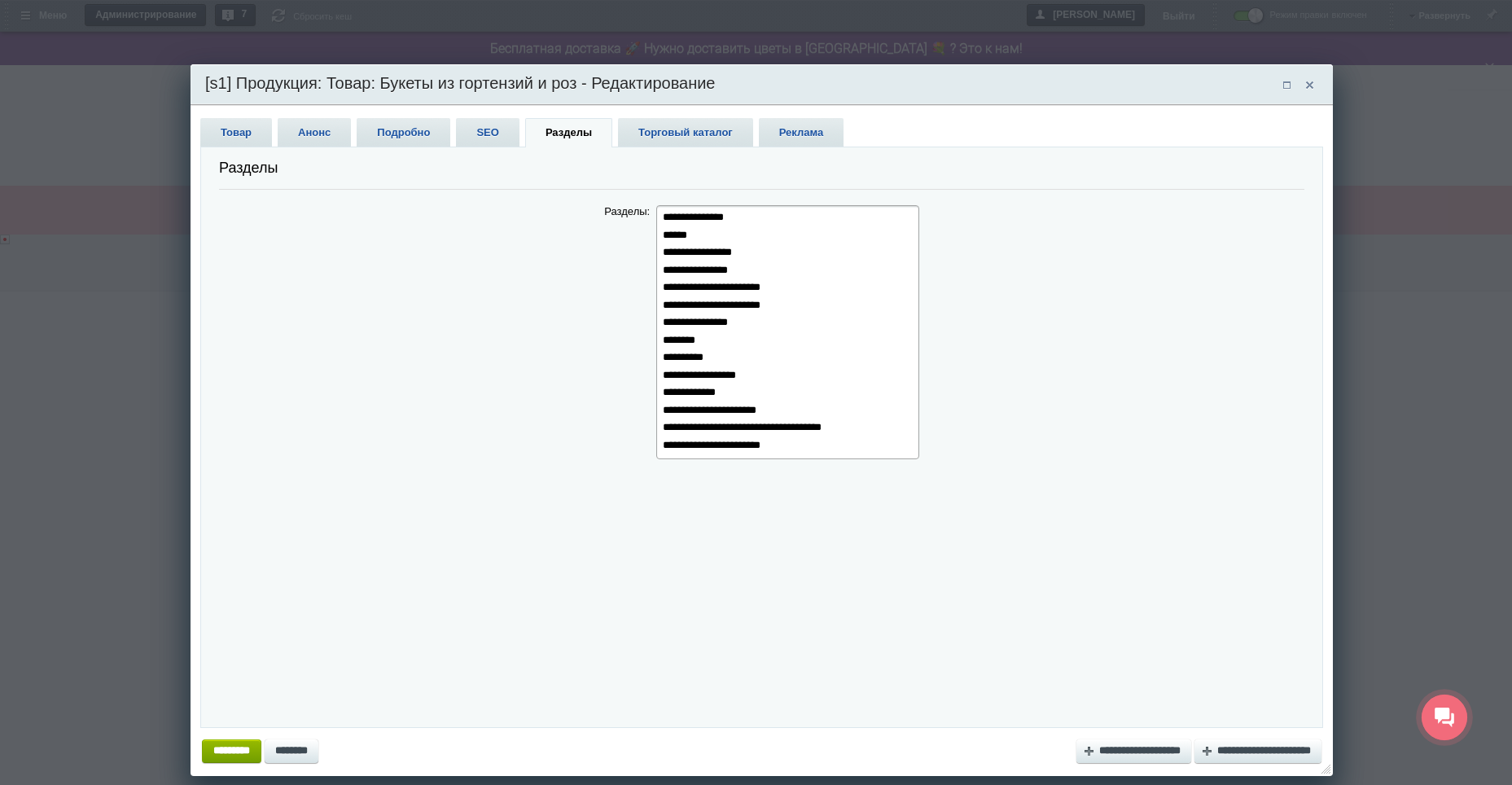
click at [196, 130] on div "**********" at bounding box center [761, 442] width 1142 height 668
click at [482, 128] on span "SEO" at bounding box center [487, 132] width 62 height 29
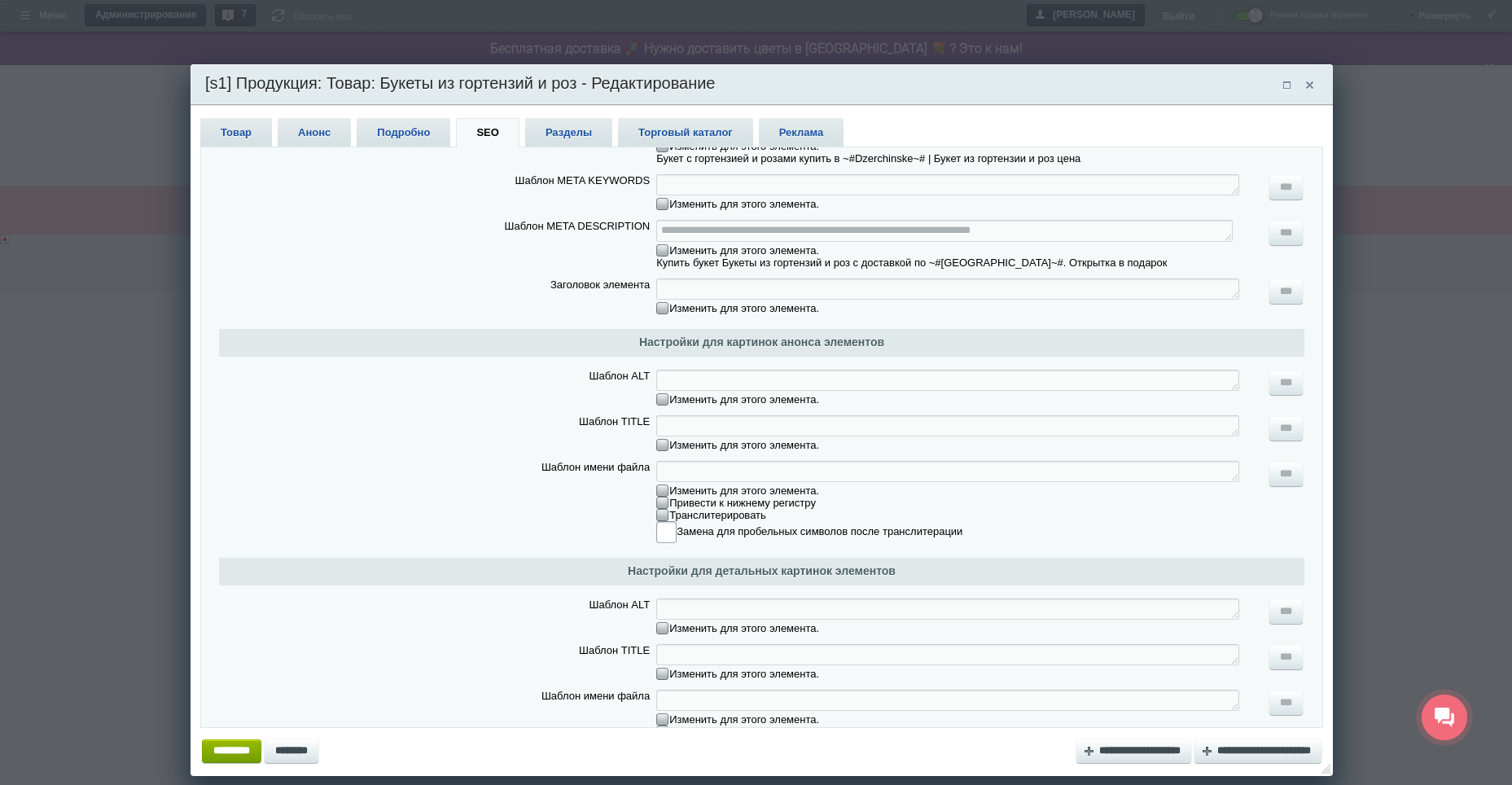
scroll to position [244, 0]
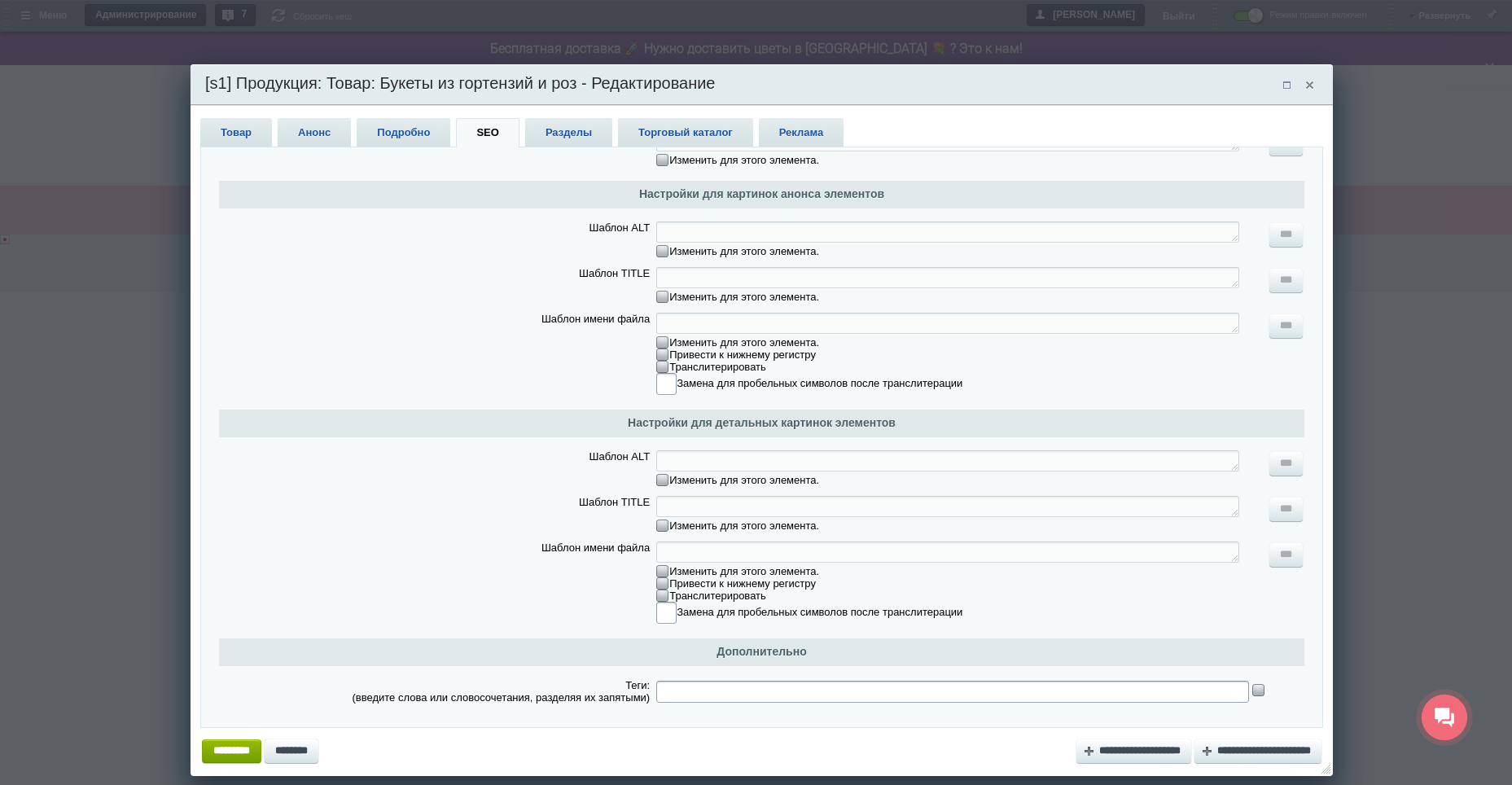
click at [780, 685] on input "text" at bounding box center [952, 691] width 593 height 22
type input "**********"
click at [228, 749] on input "*********" at bounding box center [231, 751] width 59 height 24
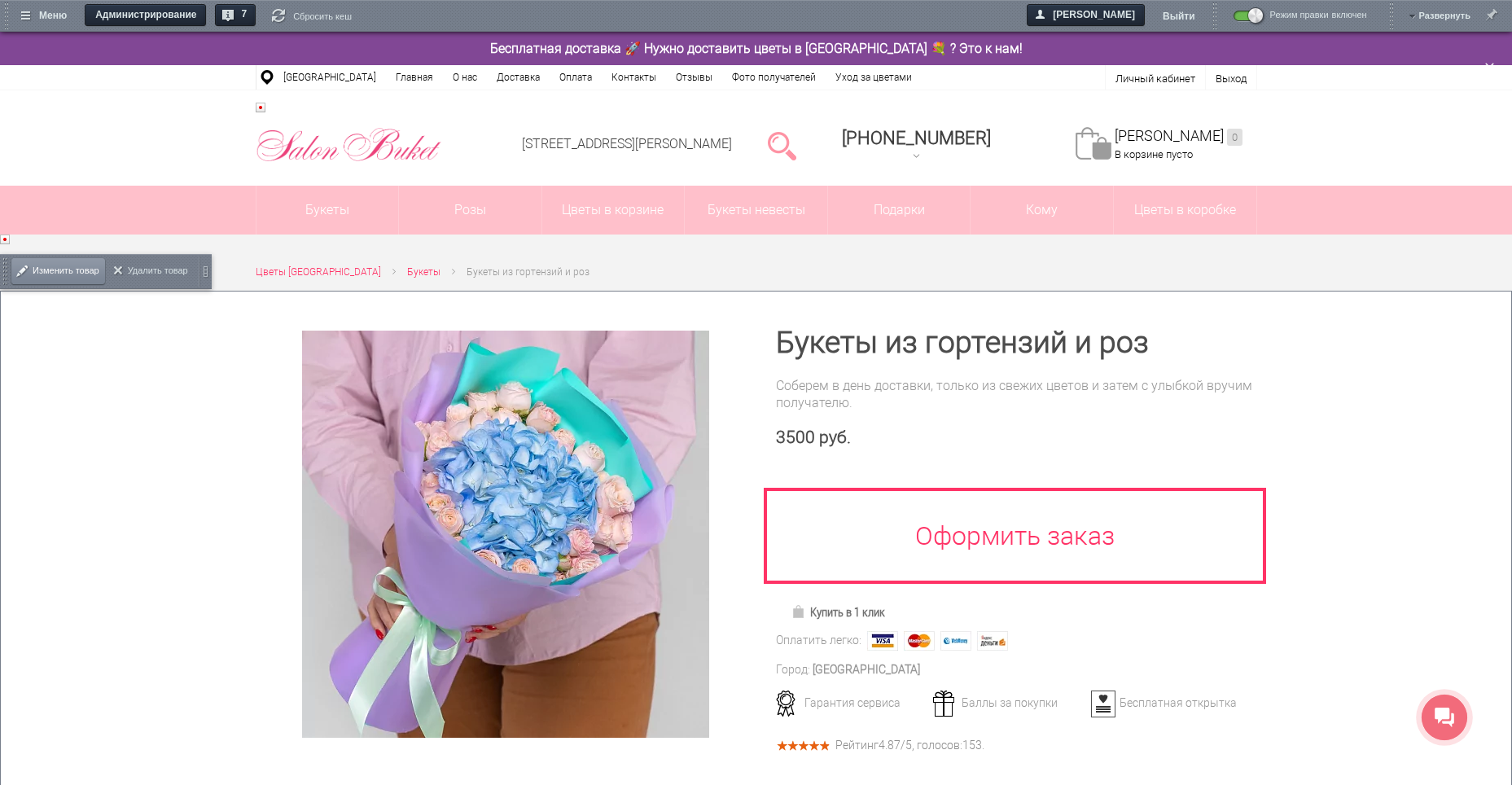
click at [68, 269] on span "Изменить товар" at bounding box center [66, 271] width 66 height 34
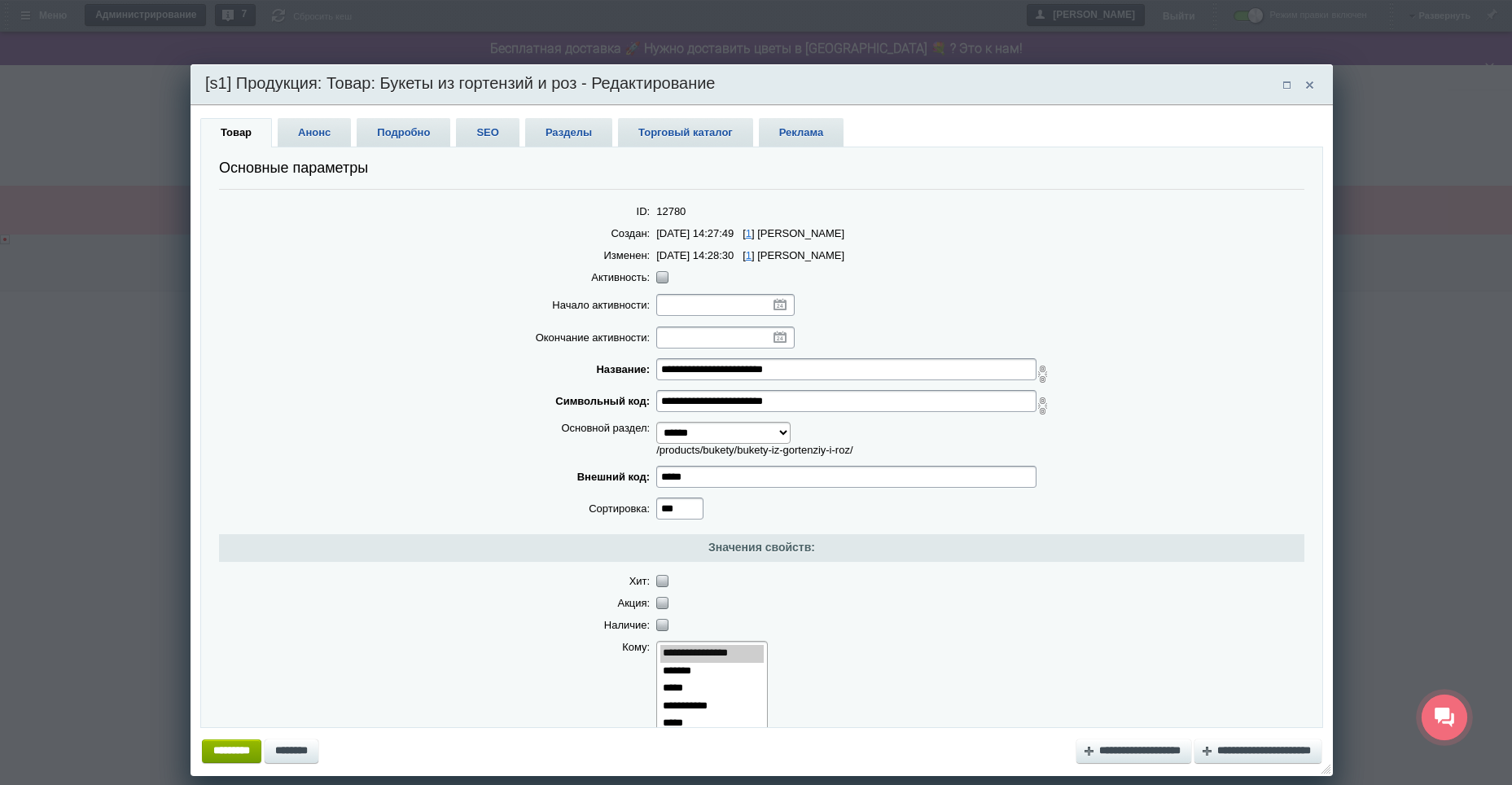
click at [484, 122] on span "SEO" at bounding box center [487, 132] width 62 height 29
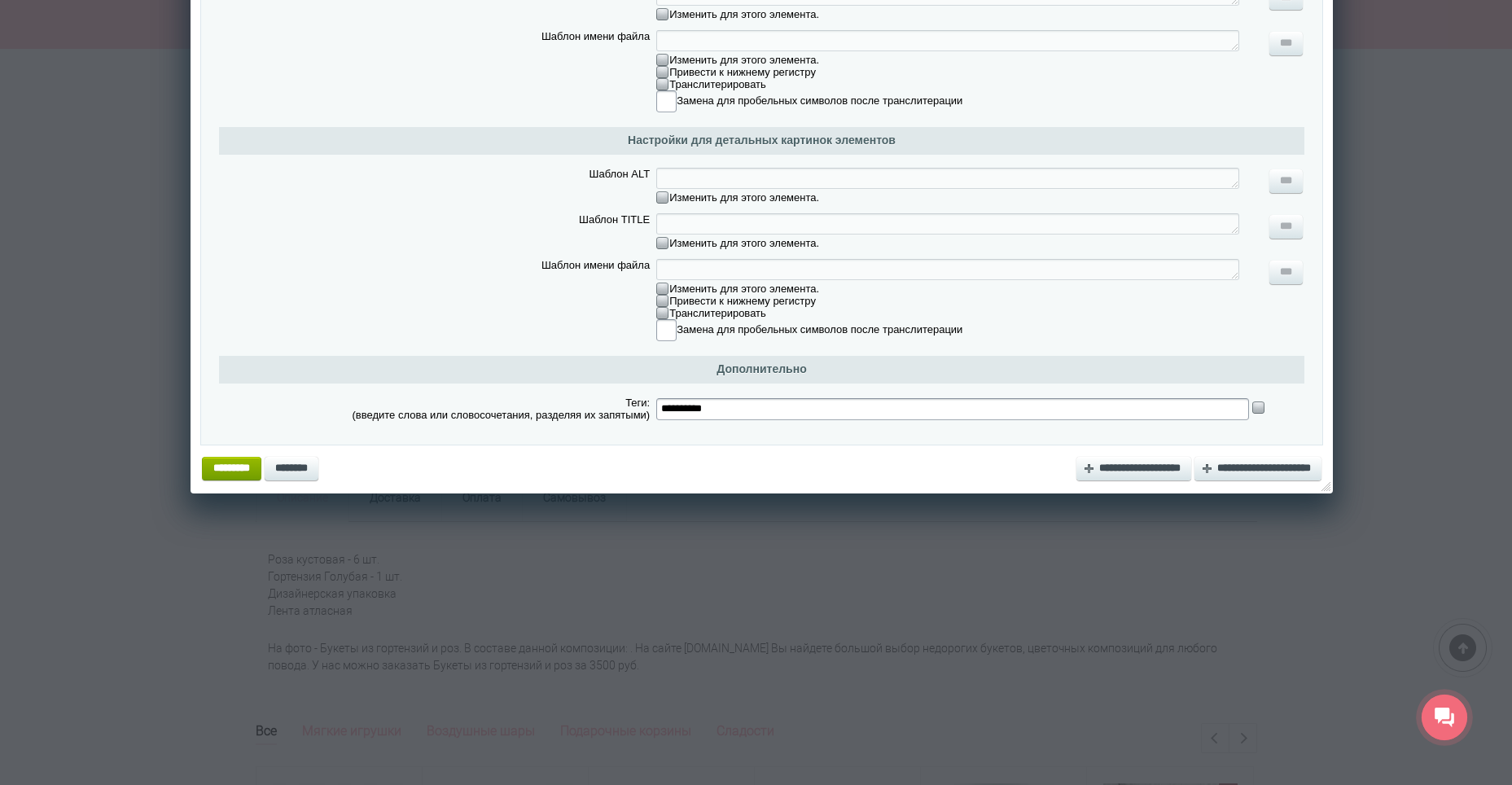
scroll to position [407, 0]
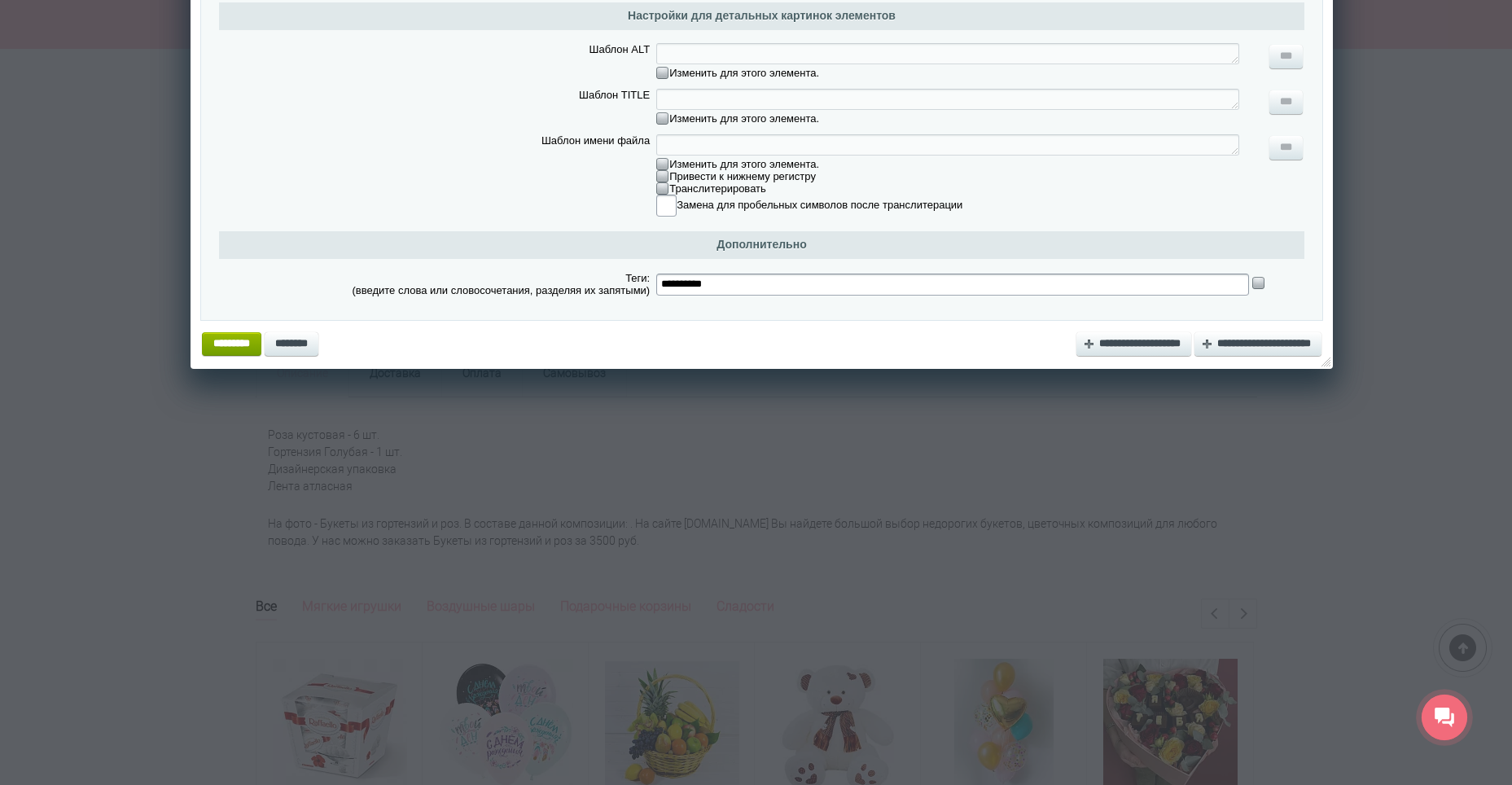
drag, startPoint x: 741, startPoint y: 294, endPoint x: 462, endPoint y: 276, distance: 279.6
click at [464, 276] on tr "**********" at bounding box center [761, 284] width 1085 height 39
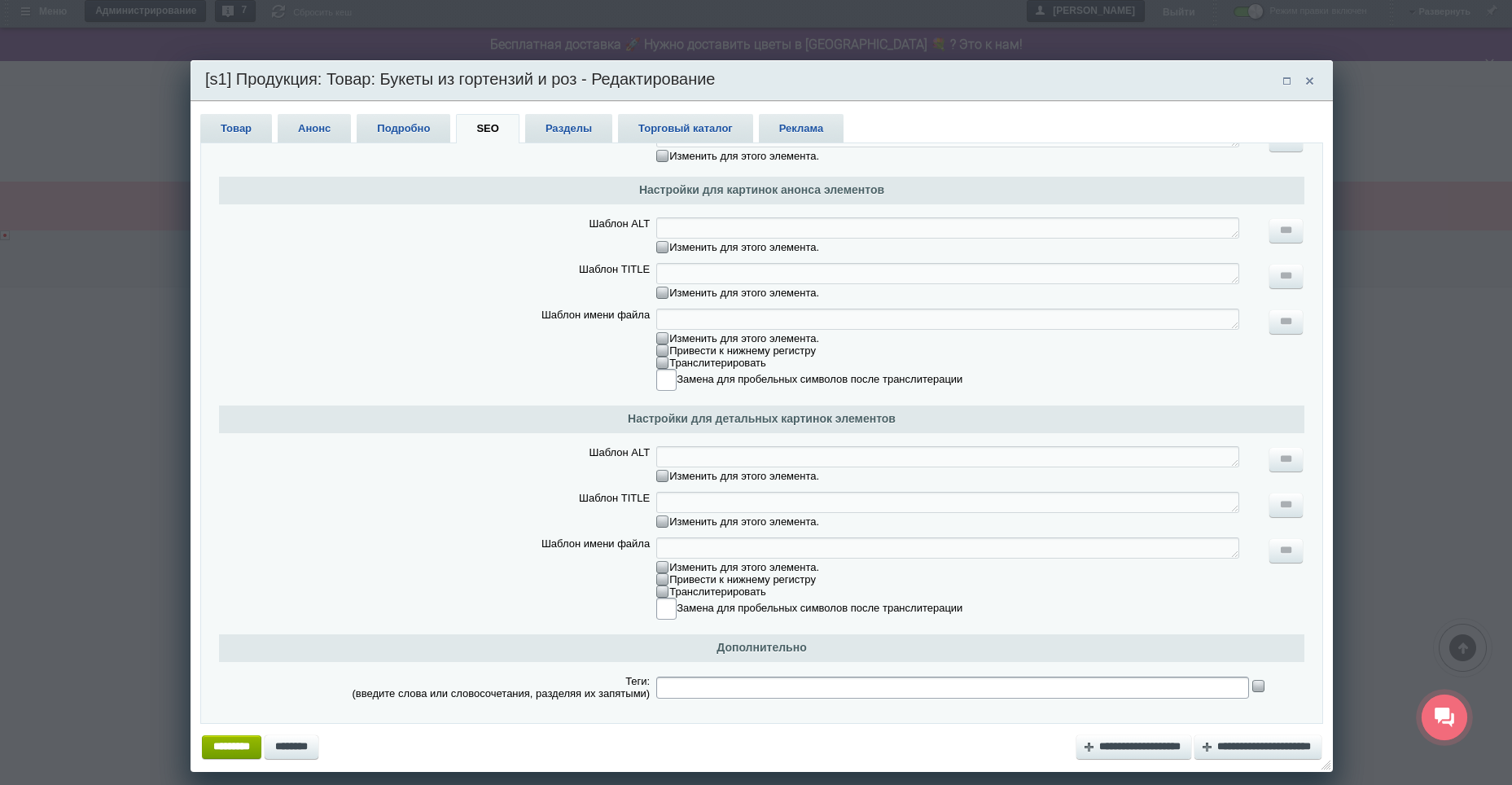
scroll to position [0, 0]
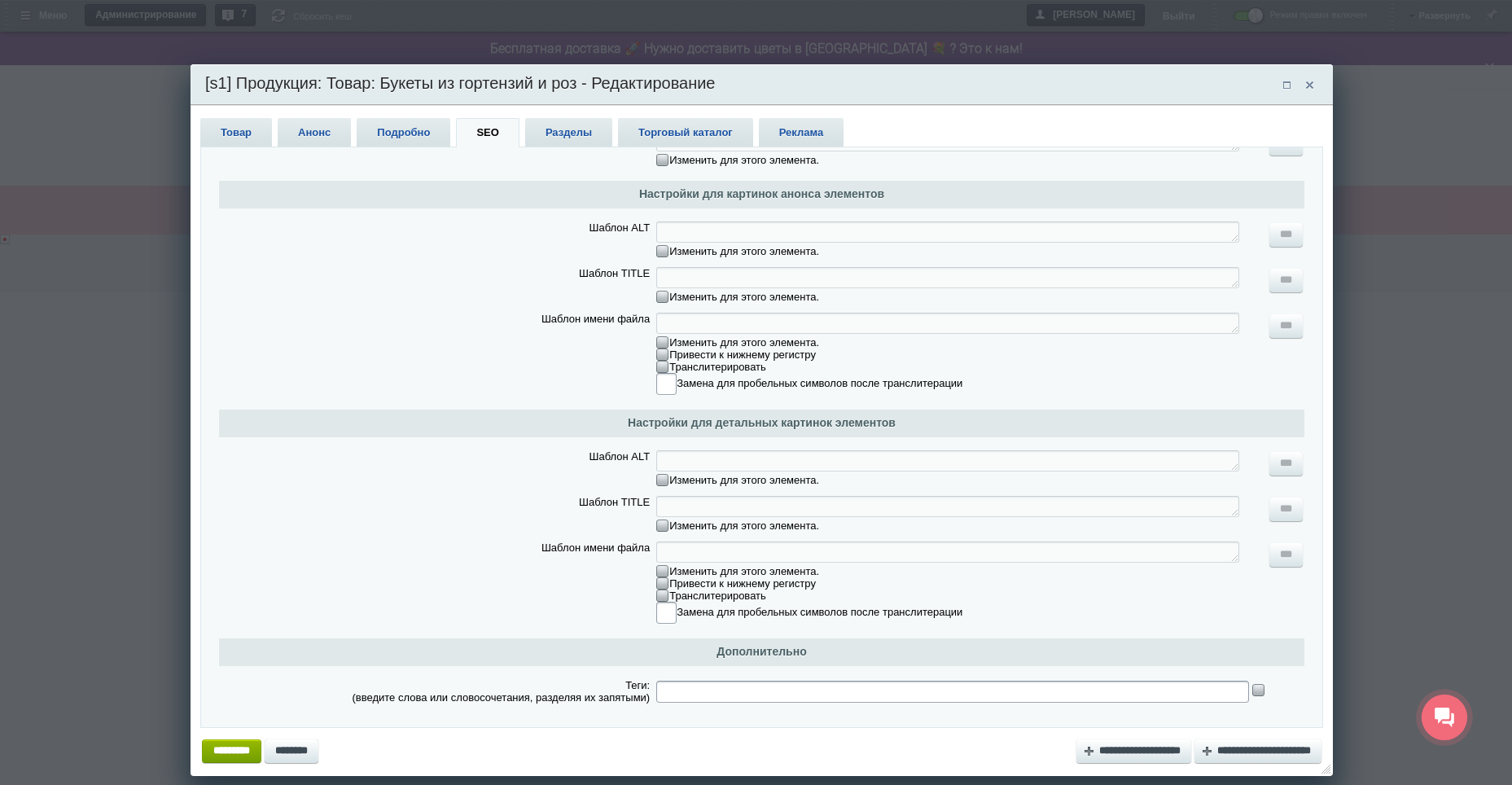
click at [417, 136] on span "Подробно" at bounding box center [403, 132] width 93 height 29
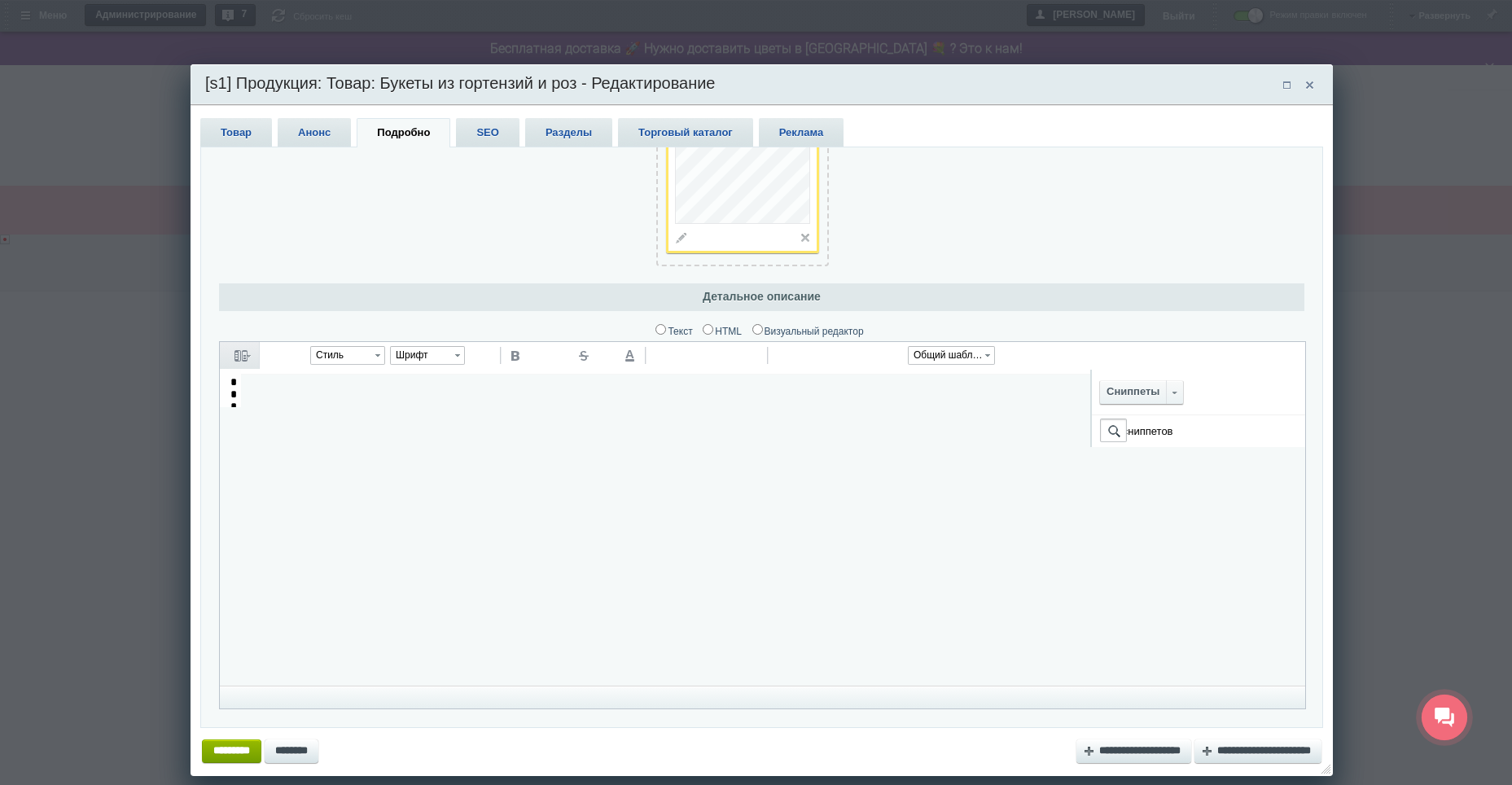
scroll to position [135, 0]
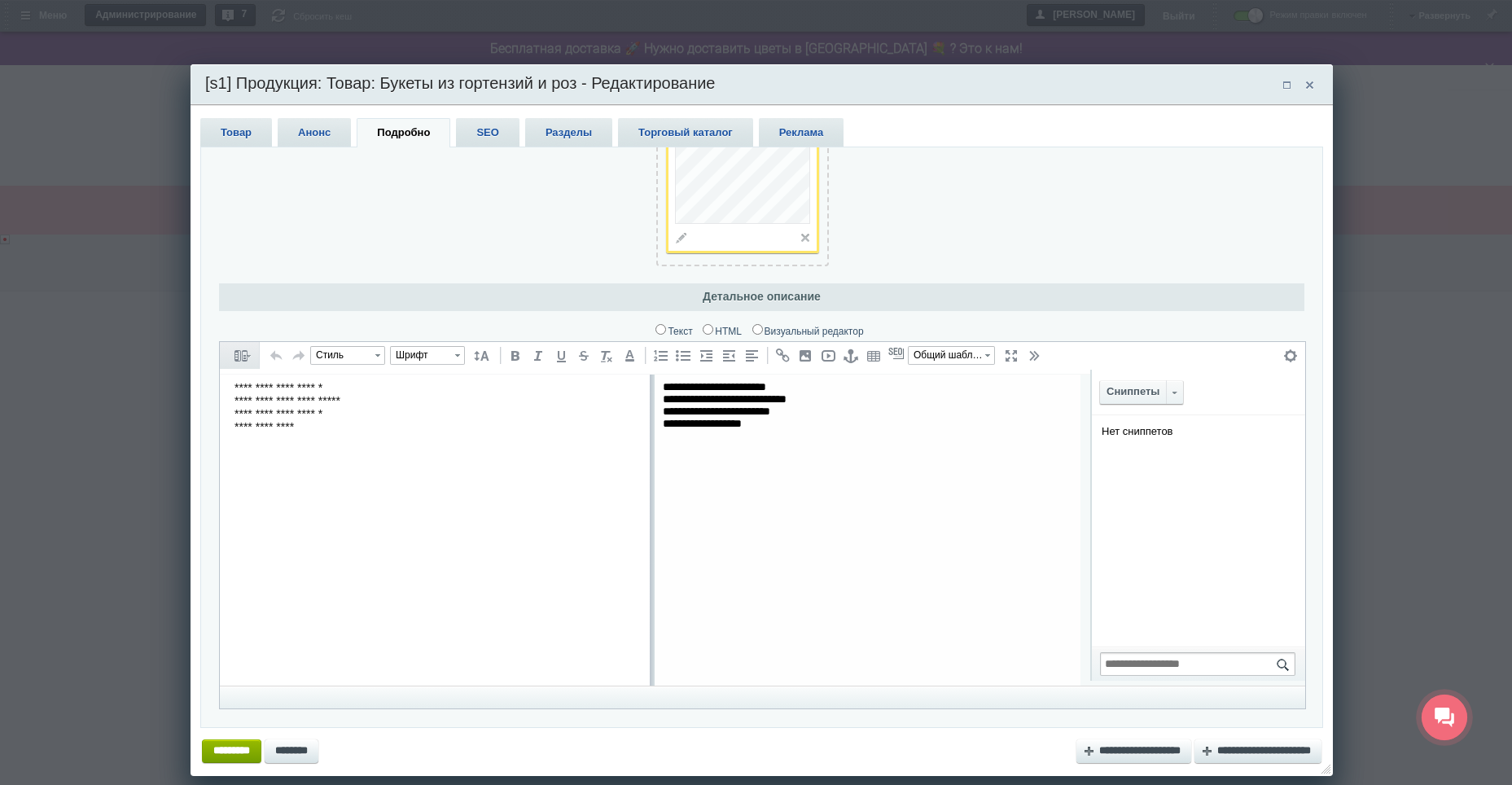
click at [223, 129] on span "Товар" at bounding box center [235, 132] width 71 height 29
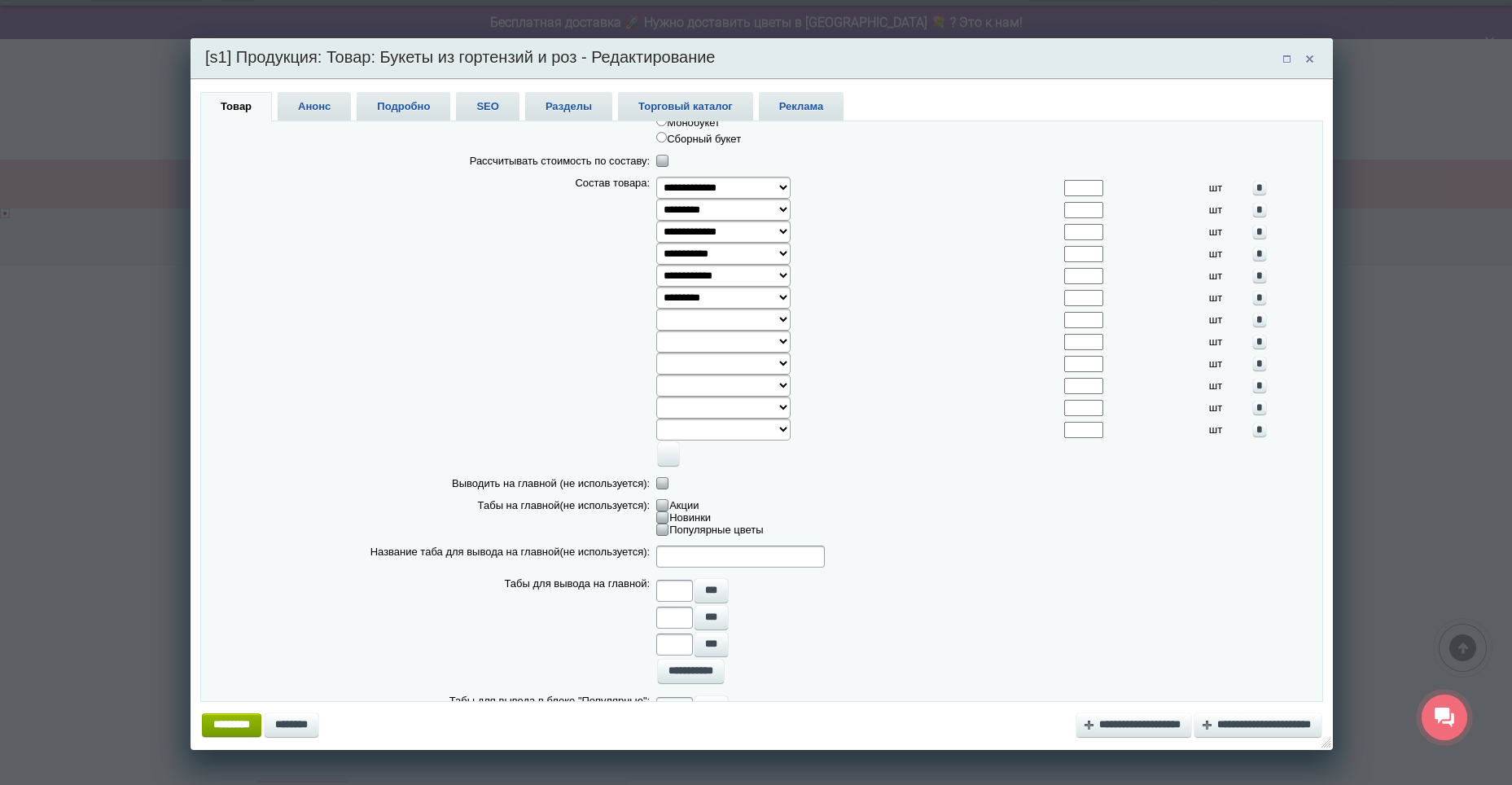
scroll to position [0, 0]
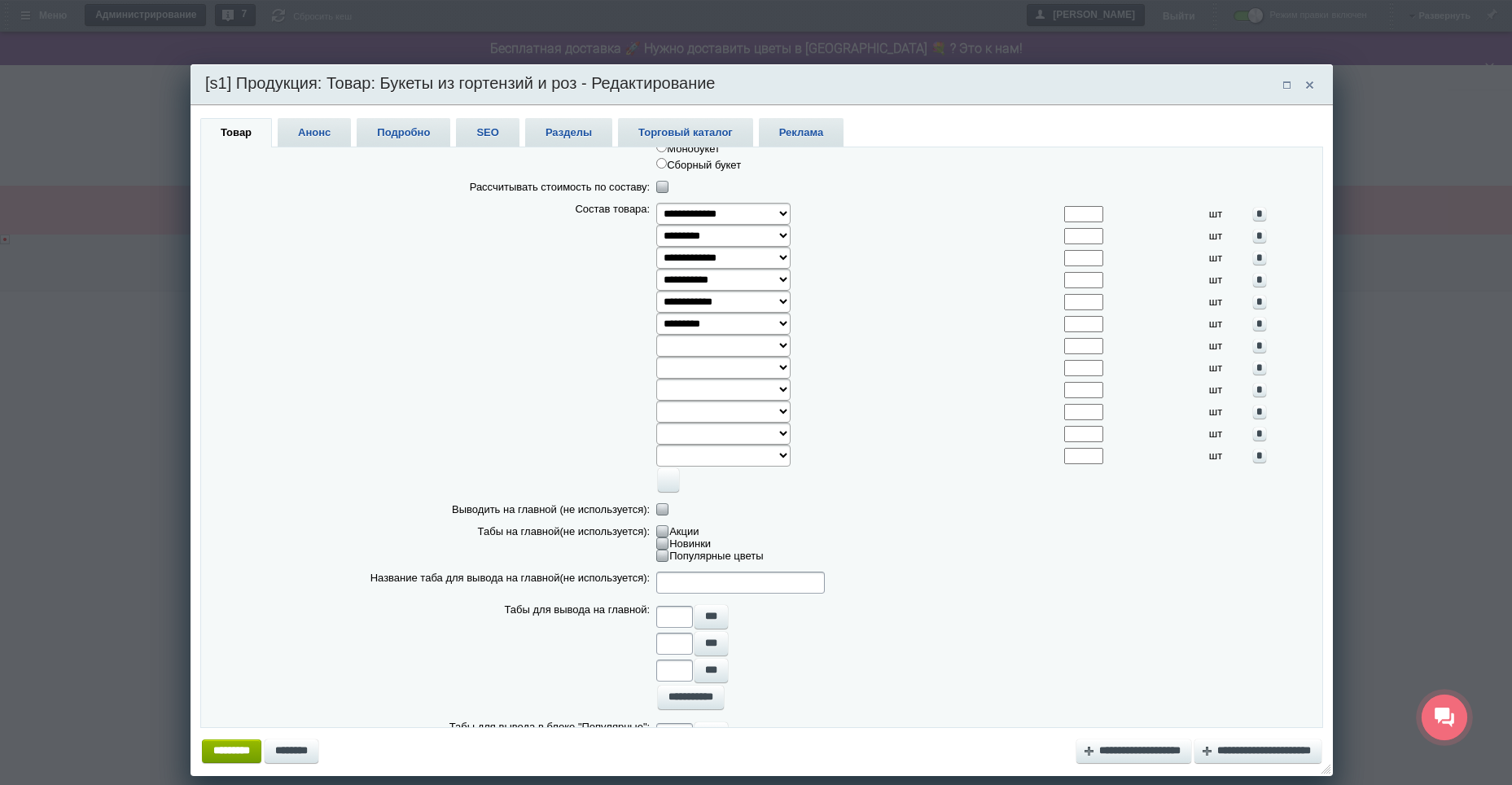
click at [818, 133] on span "Реклама" at bounding box center [800, 132] width 84 height 29
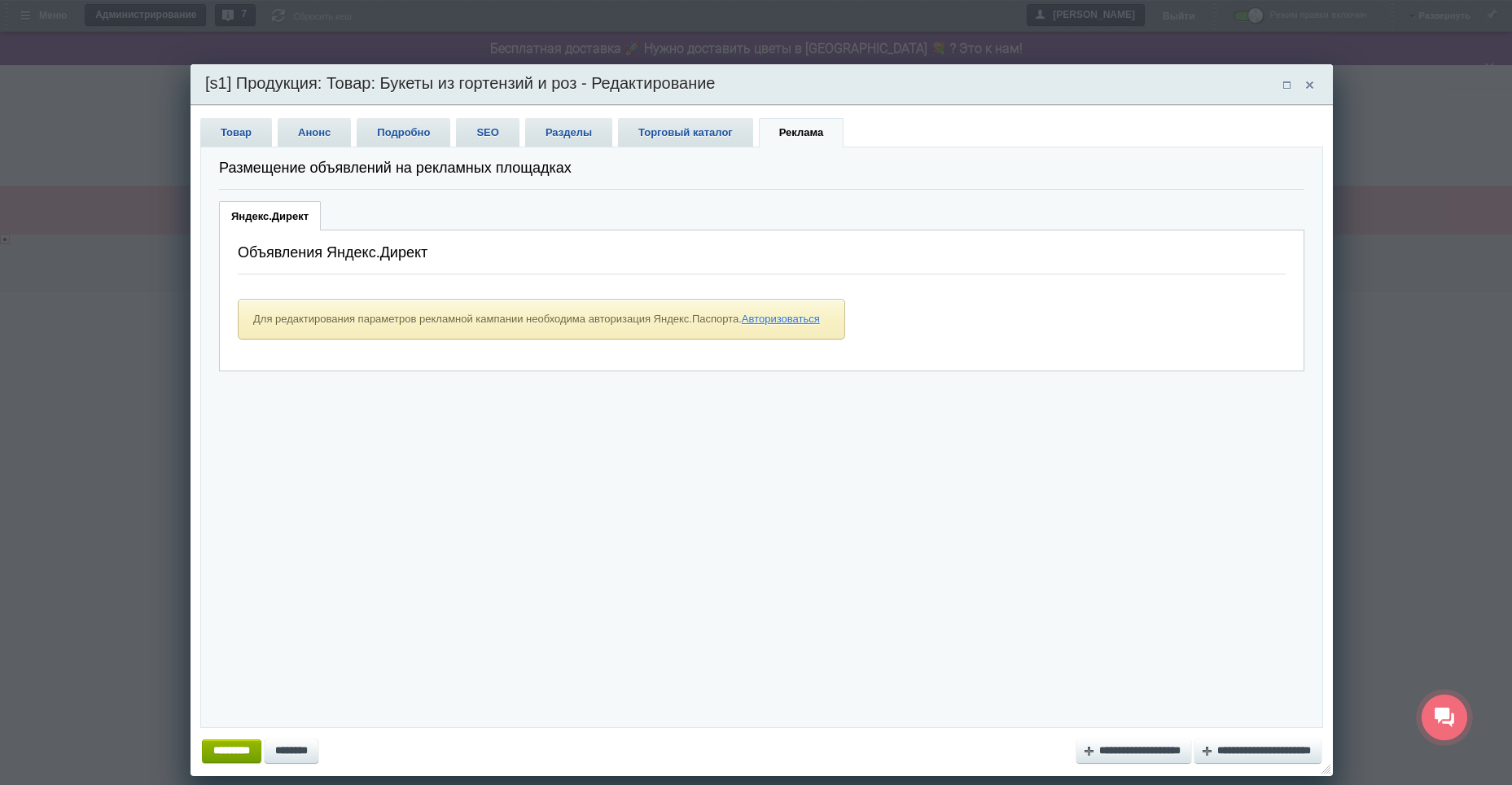
click at [733, 136] on span "Торговый каталог" at bounding box center [685, 132] width 135 height 29
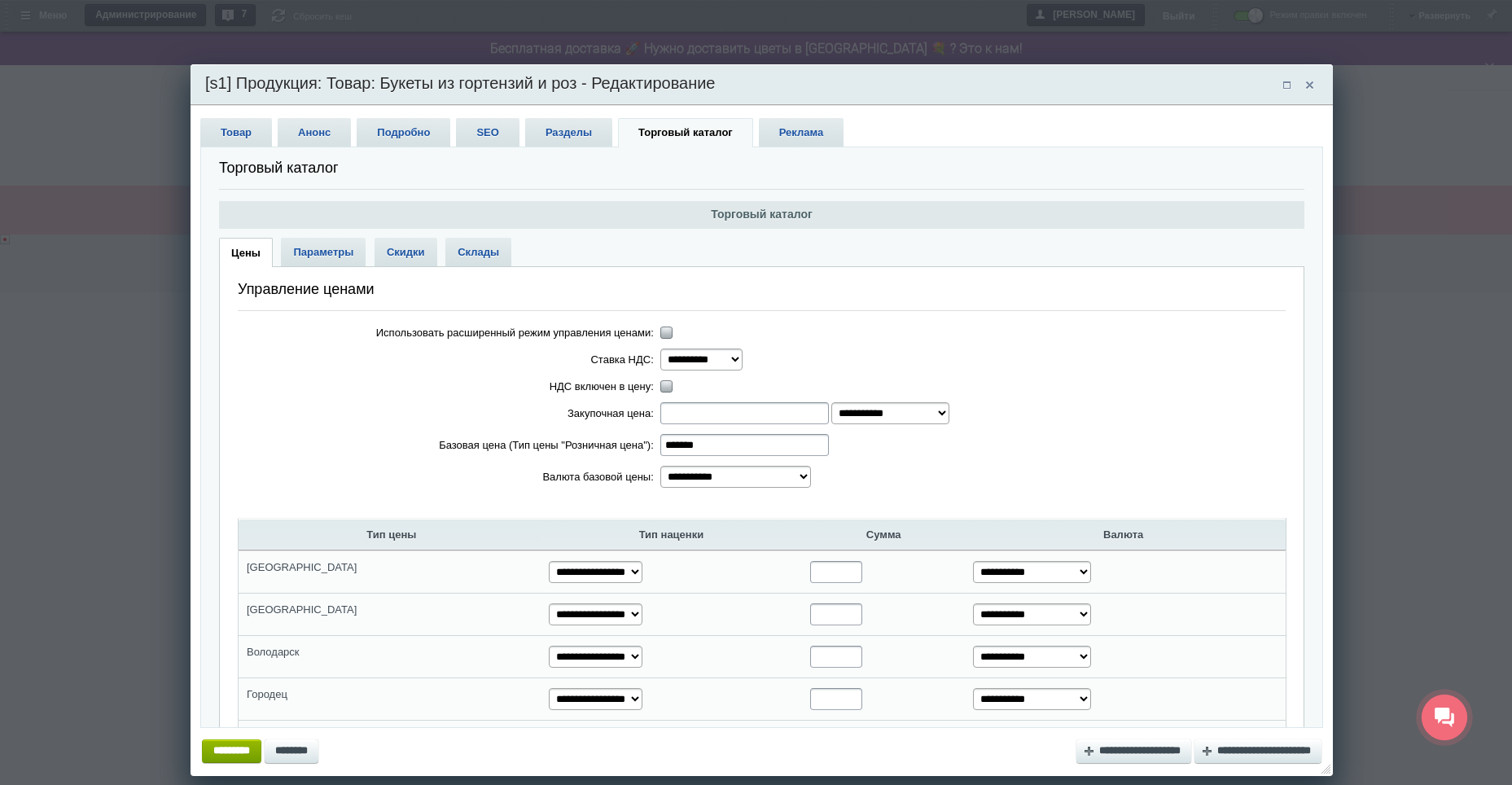
click at [587, 131] on span "Разделы" at bounding box center [568, 132] width 87 height 29
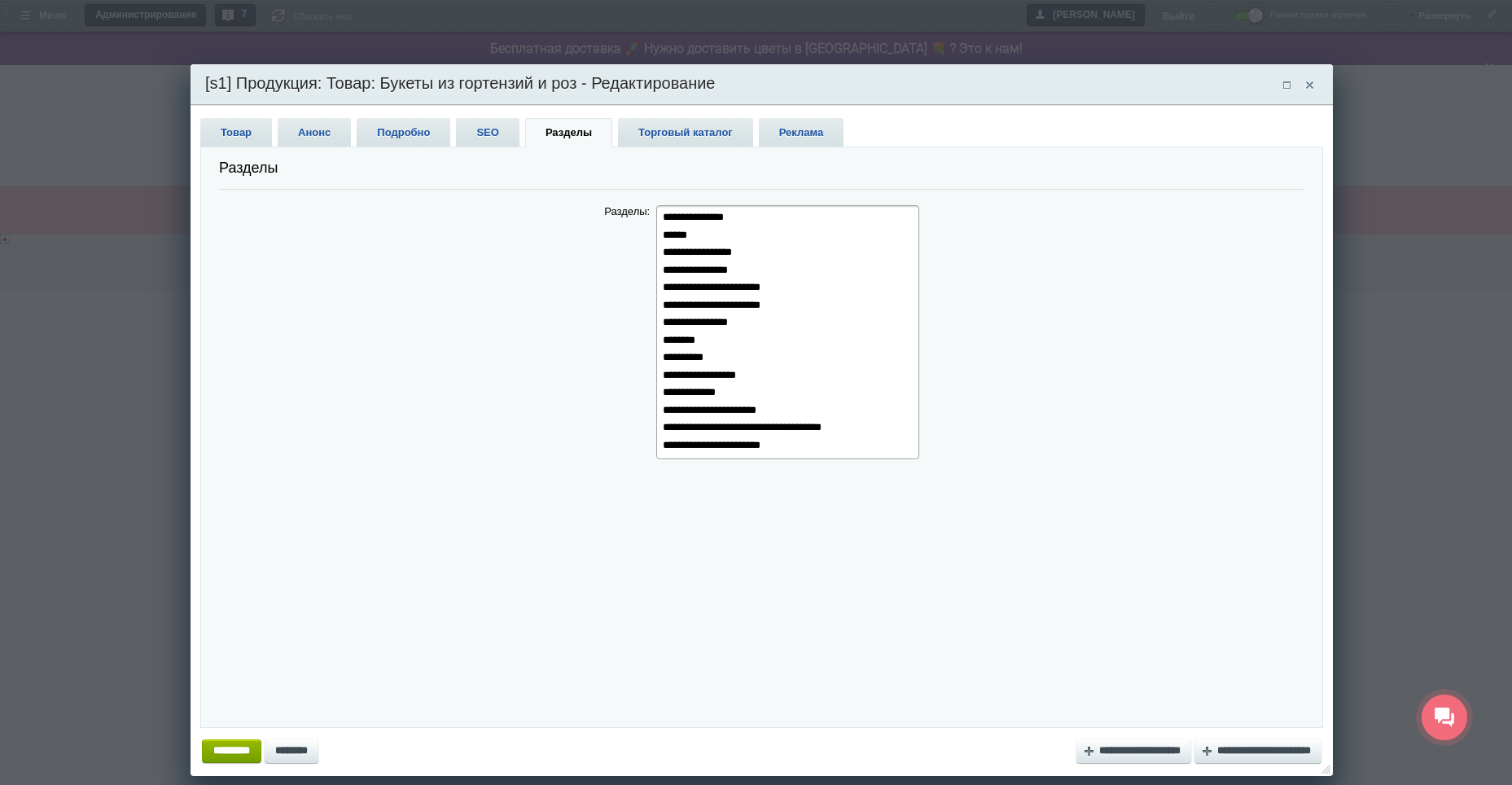
click at [474, 141] on span "SEO" at bounding box center [487, 132] width 62 height 29
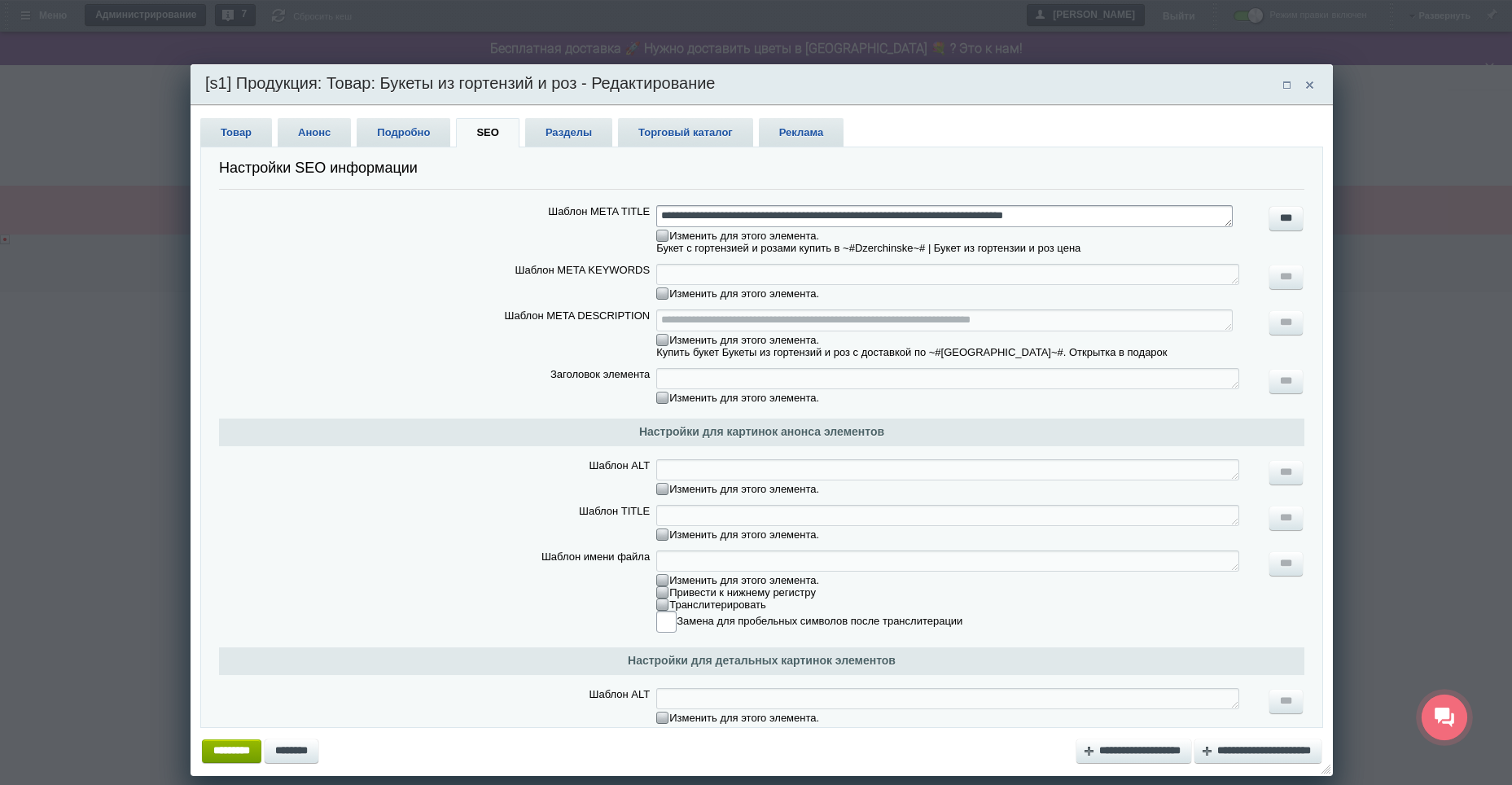
click at [412, 134] on span "Подробно" at bounding box center [403, 132] width 93 height 29
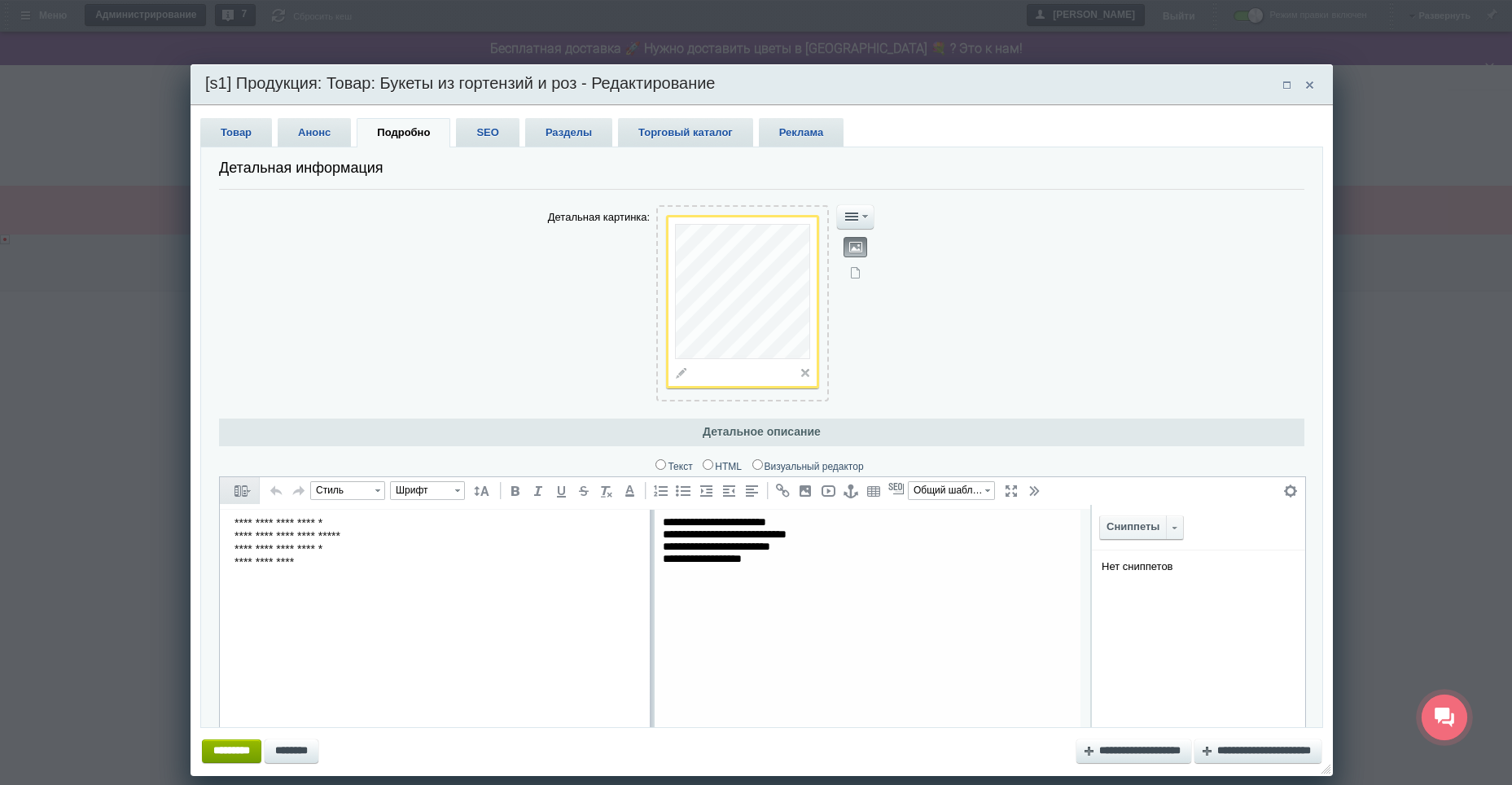
click at [326, 130] on span "Анонс" at bounding box center [314, 132] width 73 height 29
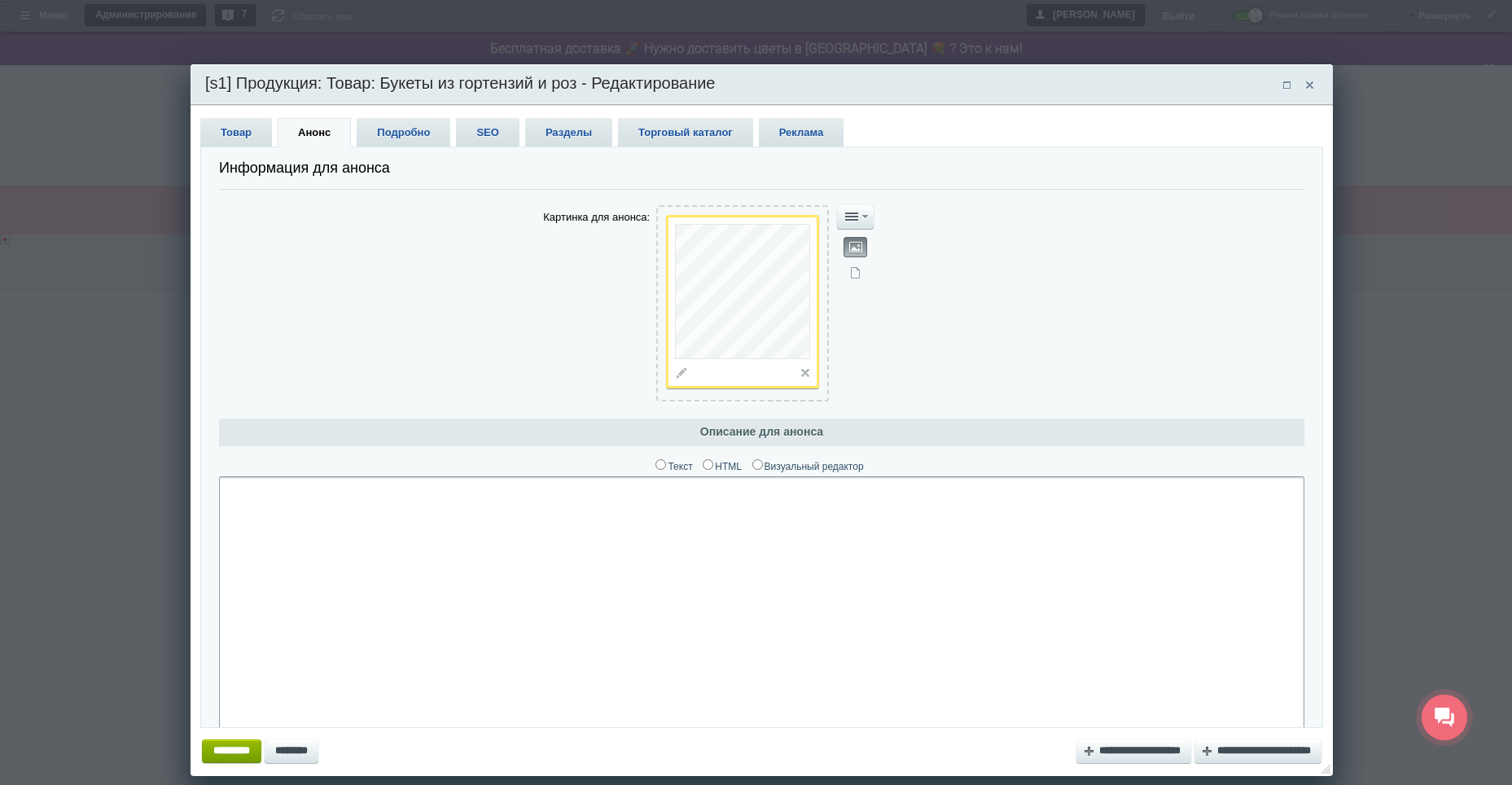
click at [209, 127] on span "Товар" at bounding box center [235, 132] width 71 height 29
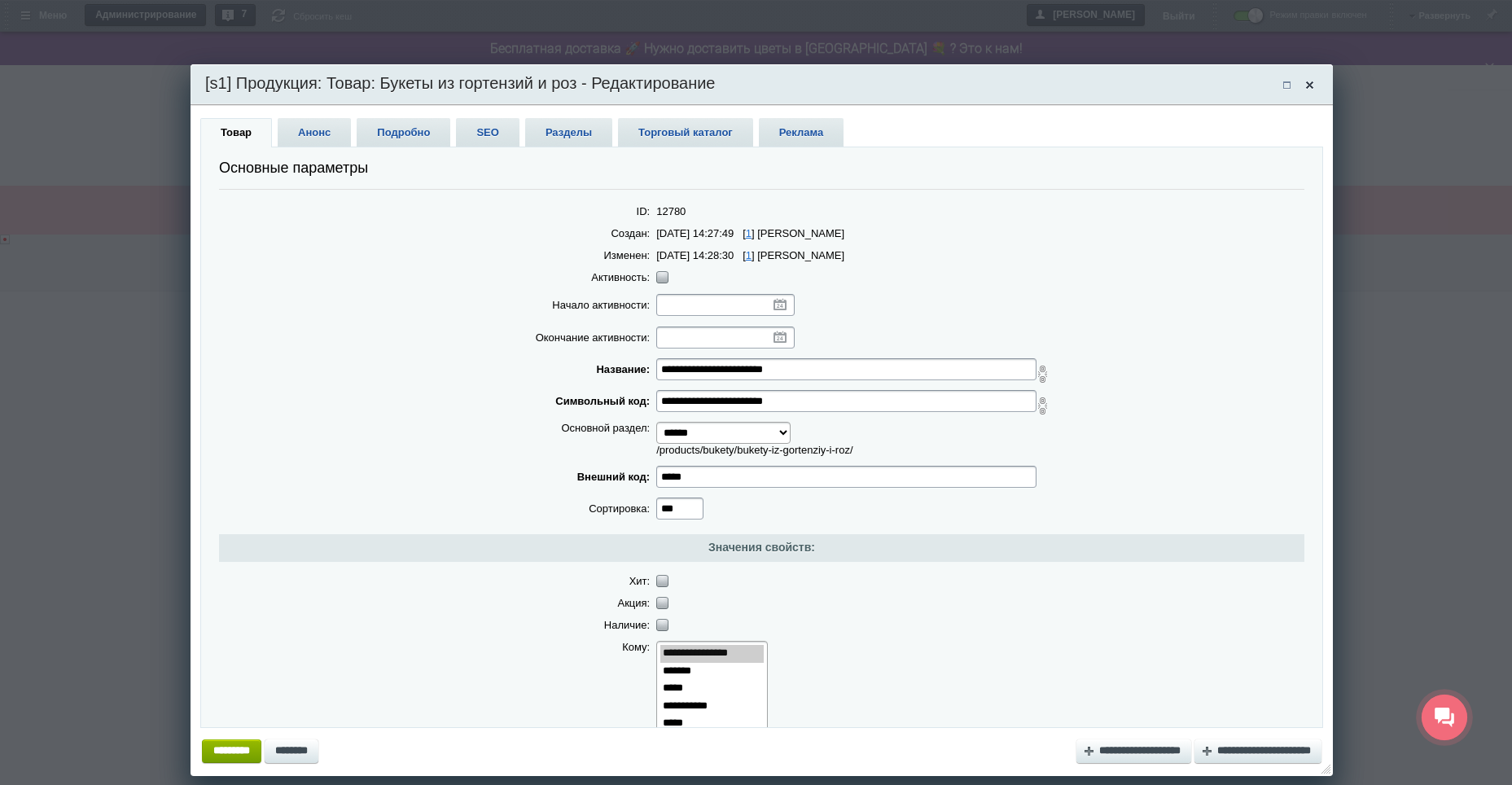
click at [1306, 87] on span at bounding box center [1309, 85] width 23 height 25
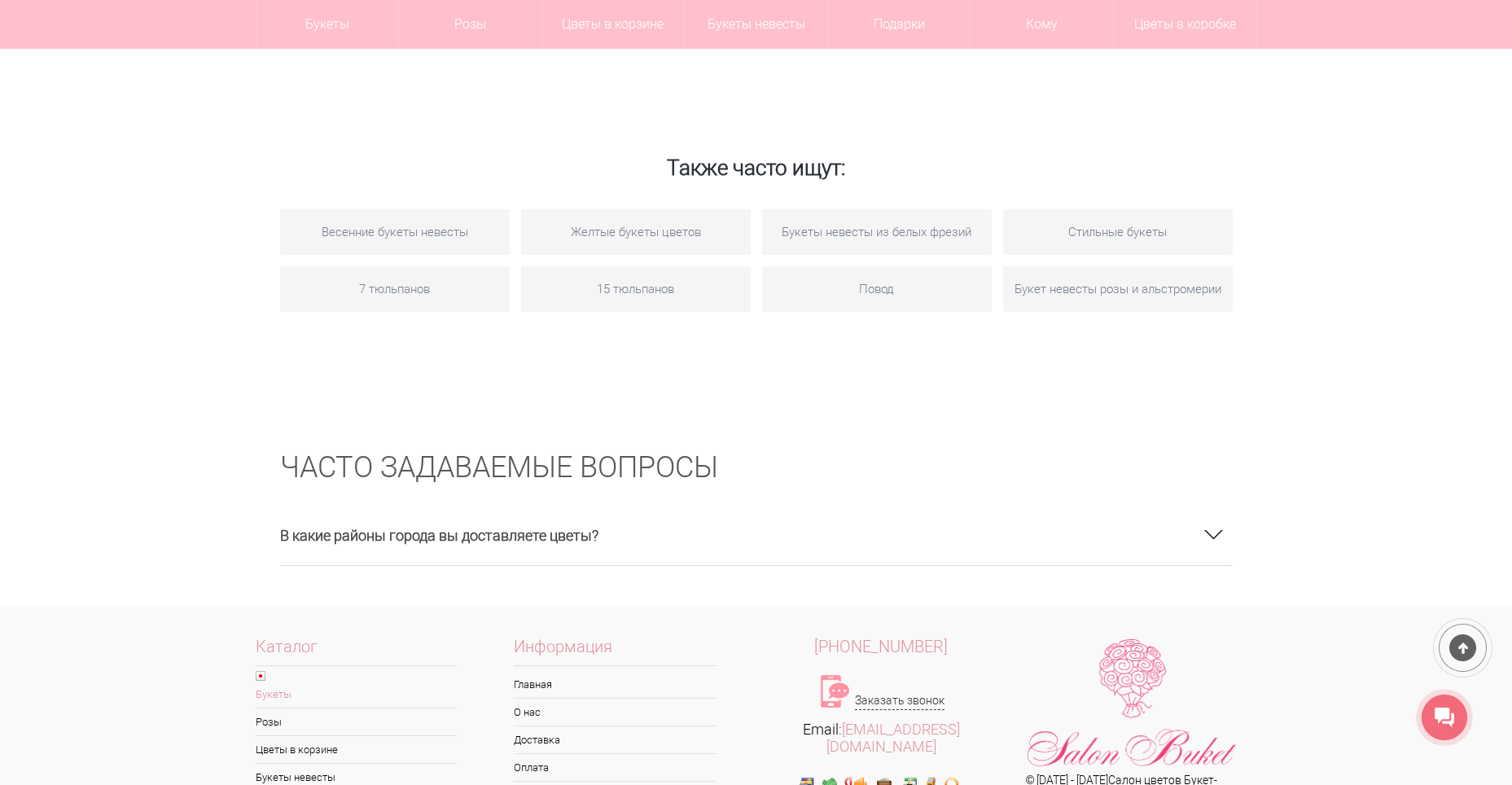
scroll to position [2780, 0]
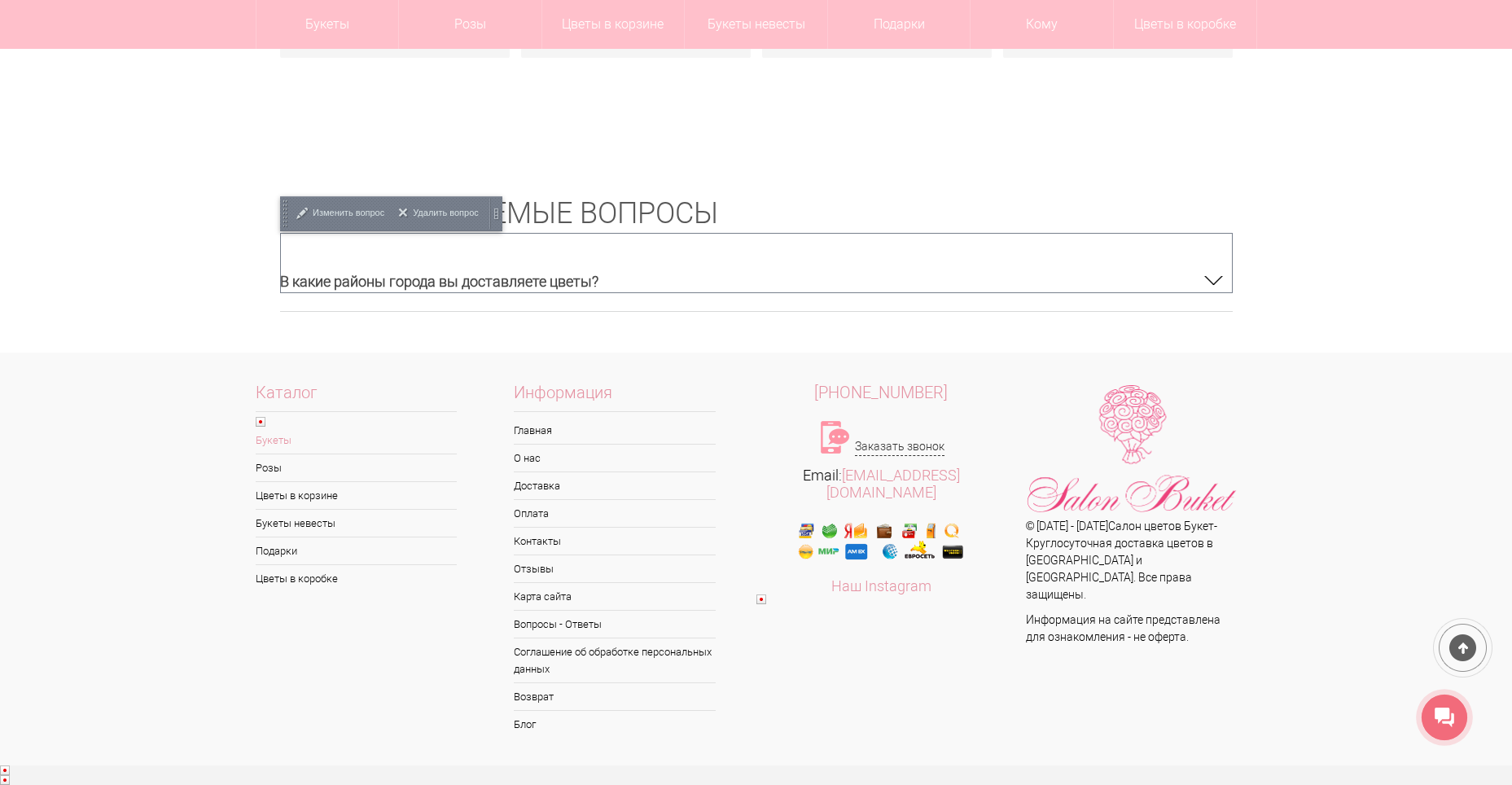
click at [1214, 276] on div at bounding box center [1213, 293] width 33 height 33
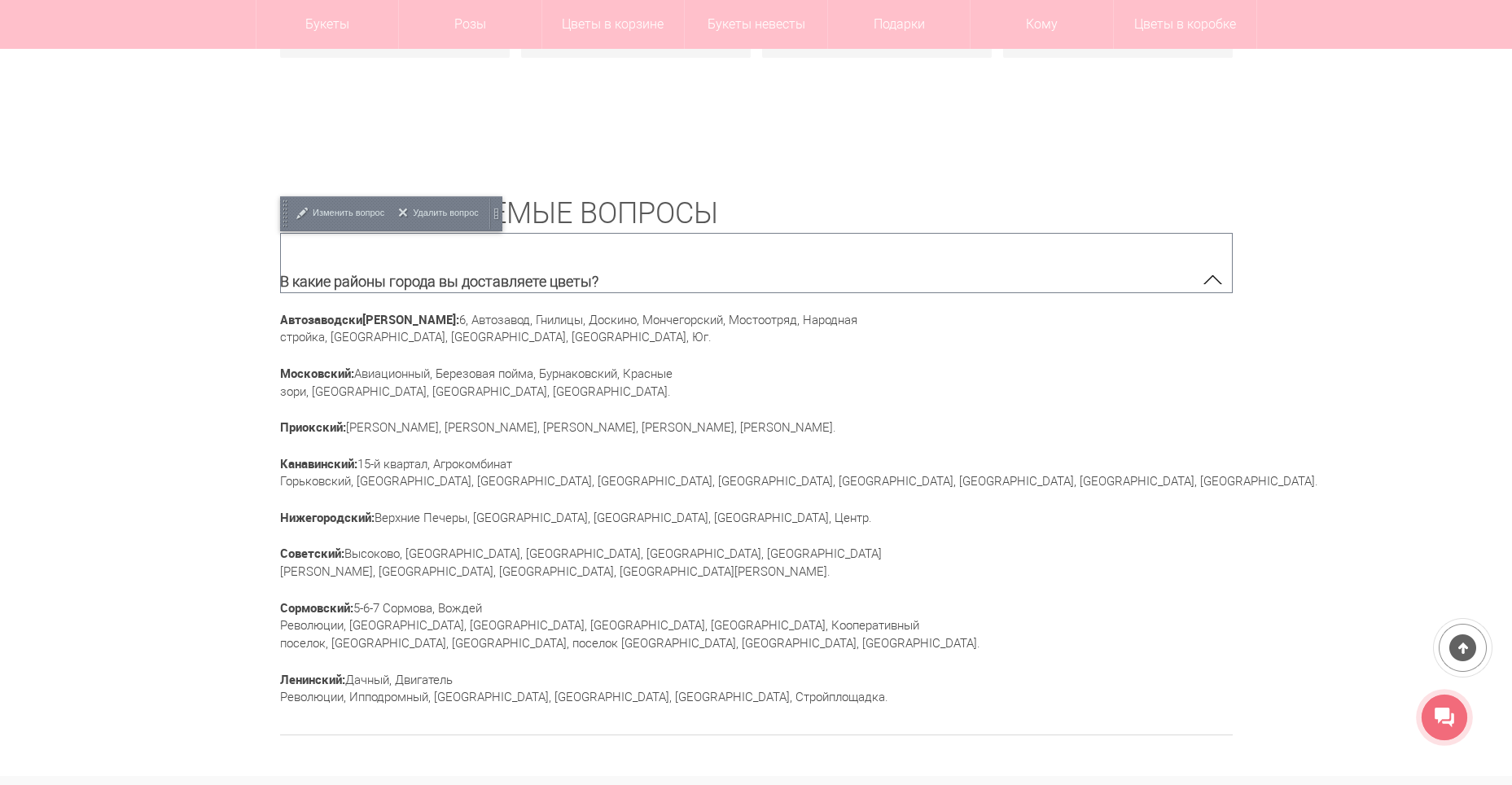
click at [1214, 262] on div at bounding box center [1213, 268] width 33 height 33
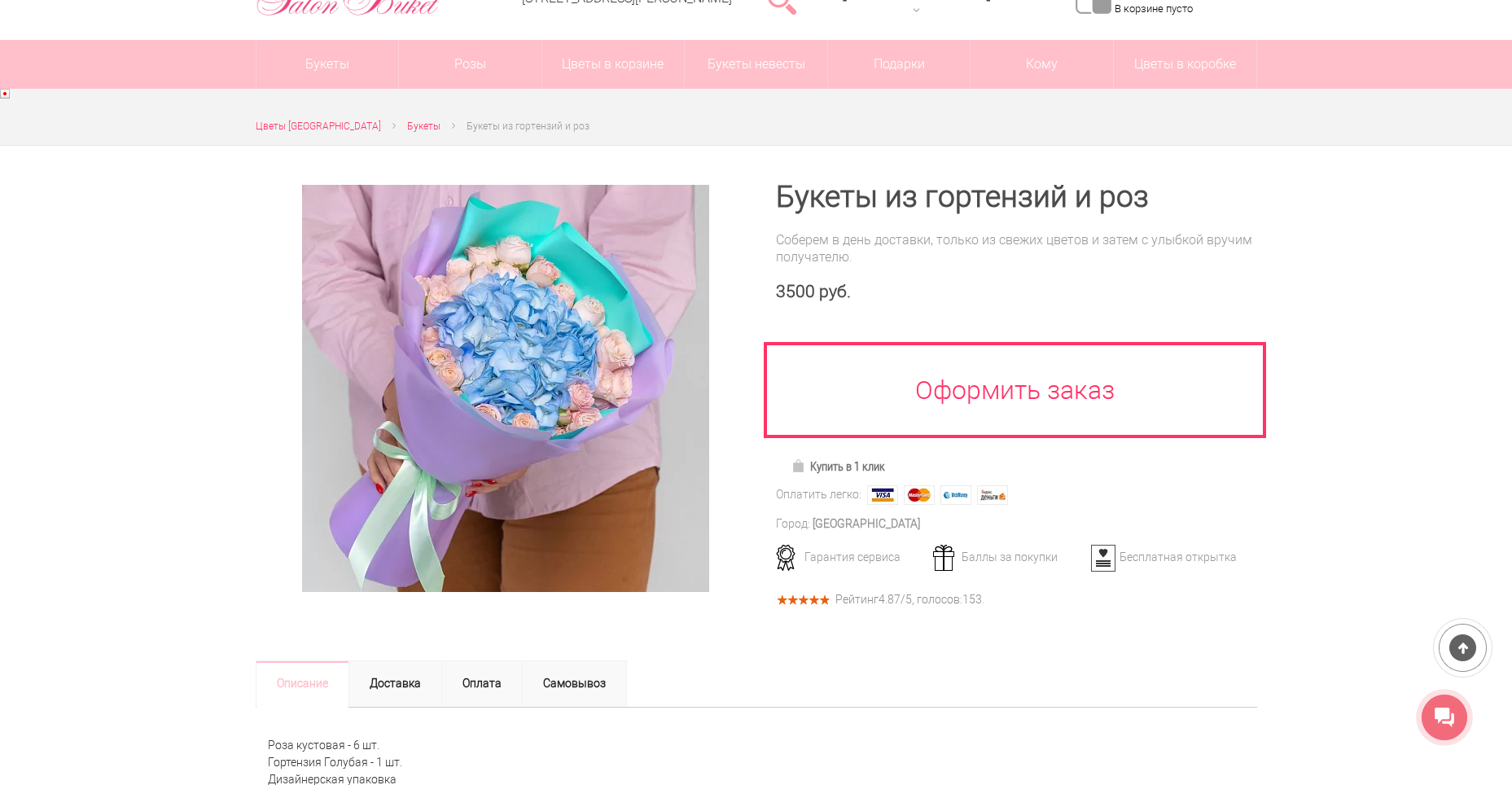
scroll to position [0, 0]
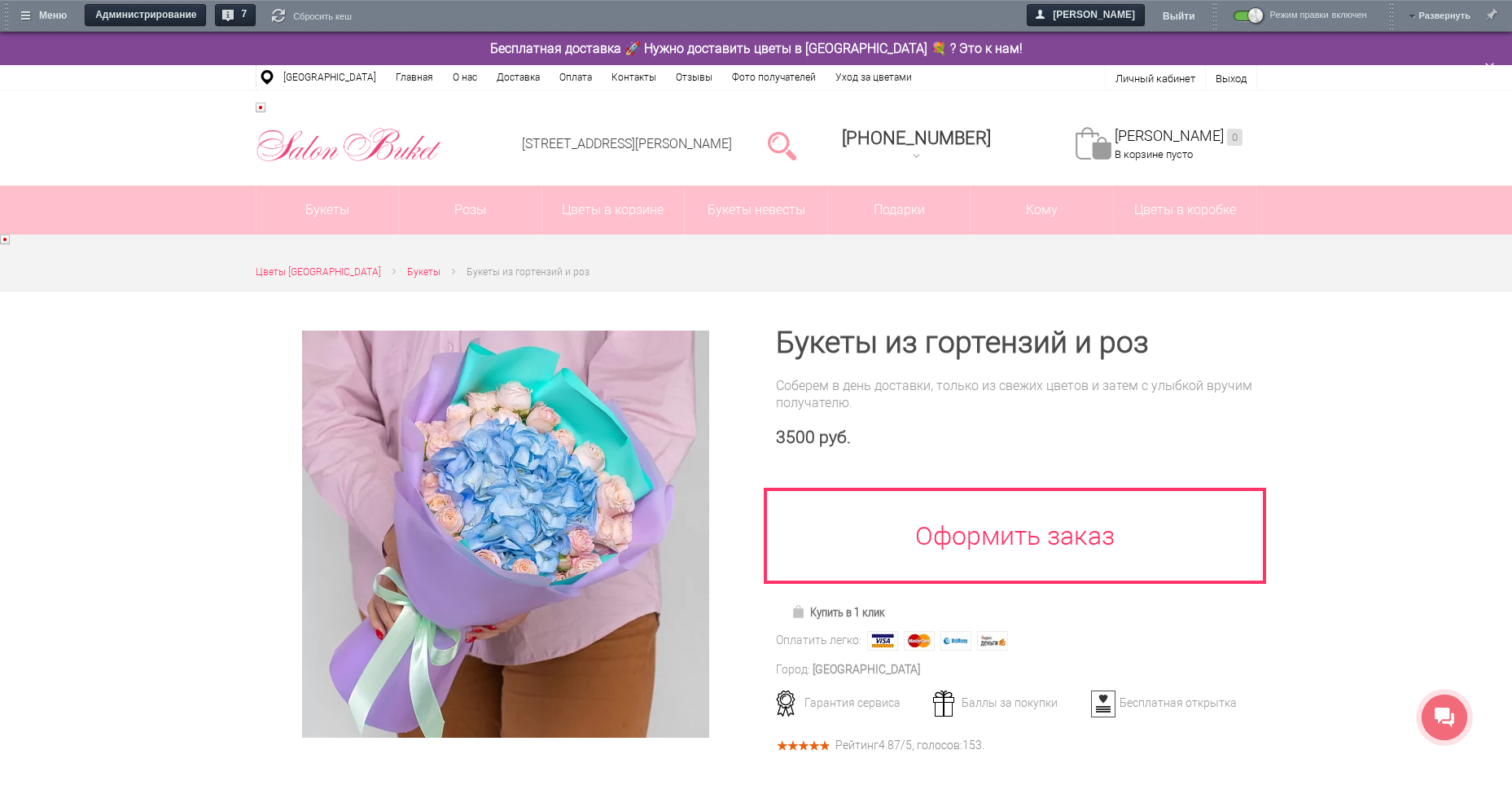
click at [406, 12] on div "[PERSON_NAME] Выйти Режим правки включен выключен Развернуть" at bounding box center [745, 17] width 1512 height 27
